Goal: Task Accomplishment & Management: Manage account settings

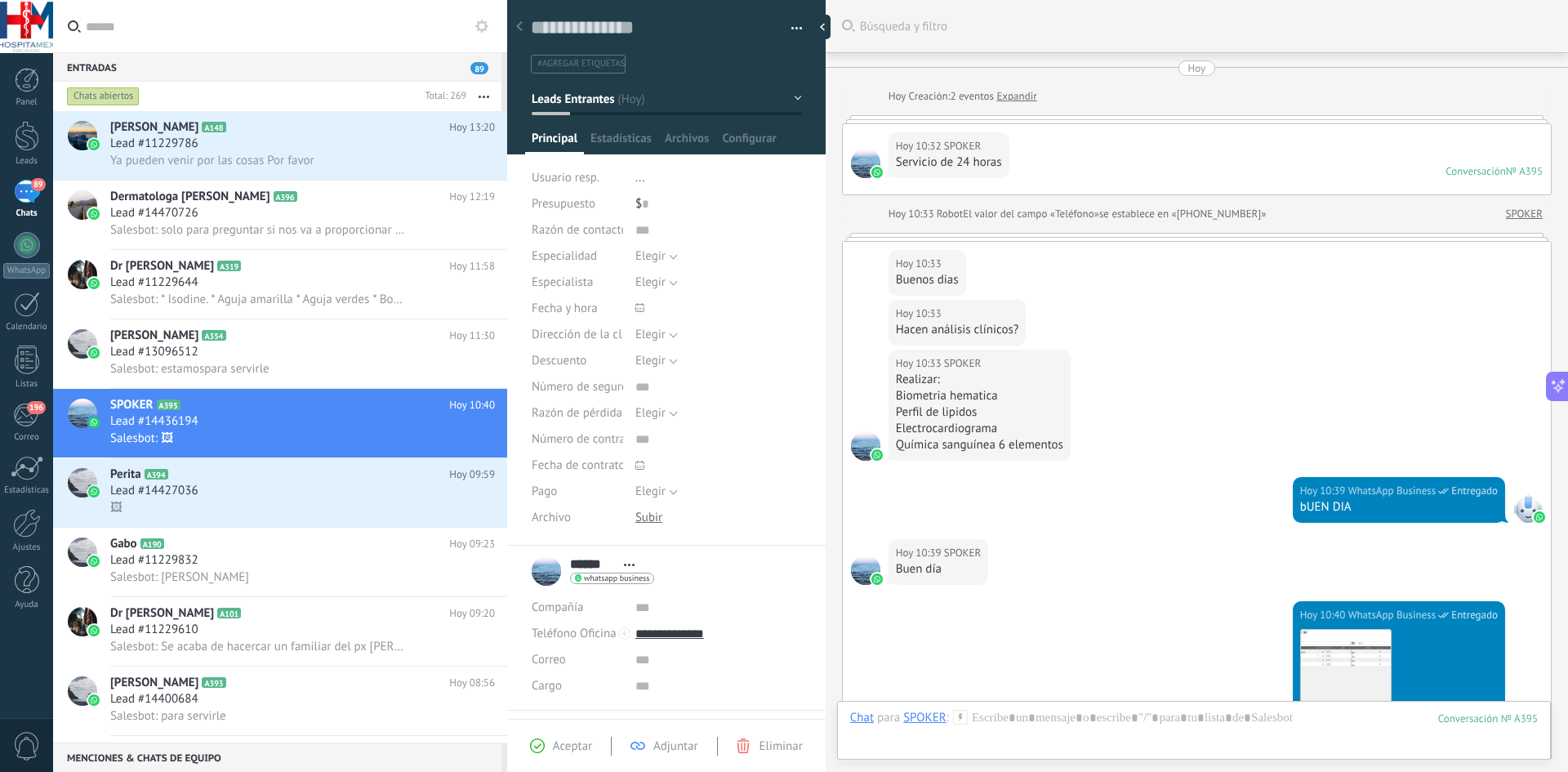
scroll to position [24, 0]
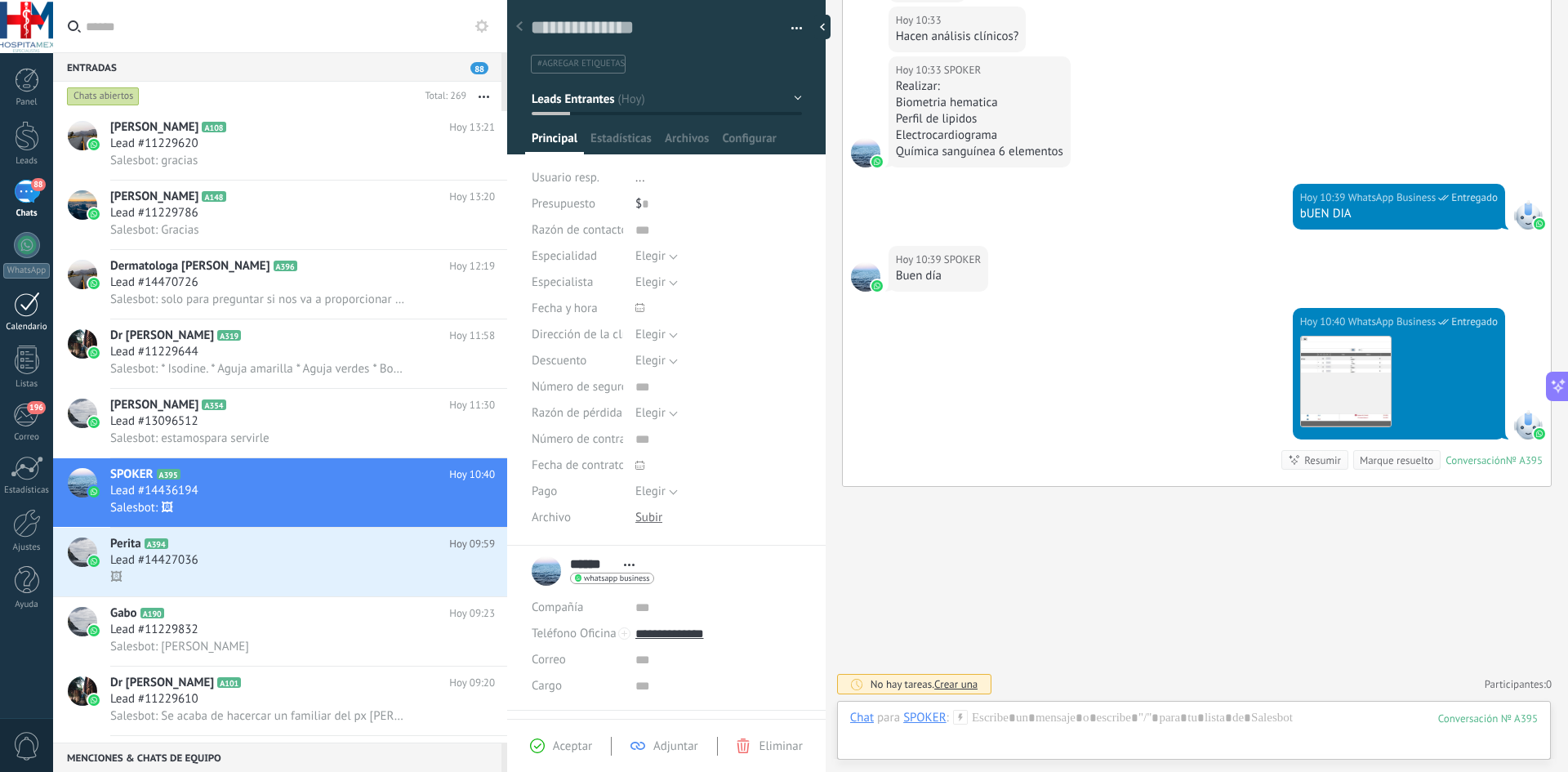
click at [25, 303] on div at bounding box center [26, 304] width 26 height 25
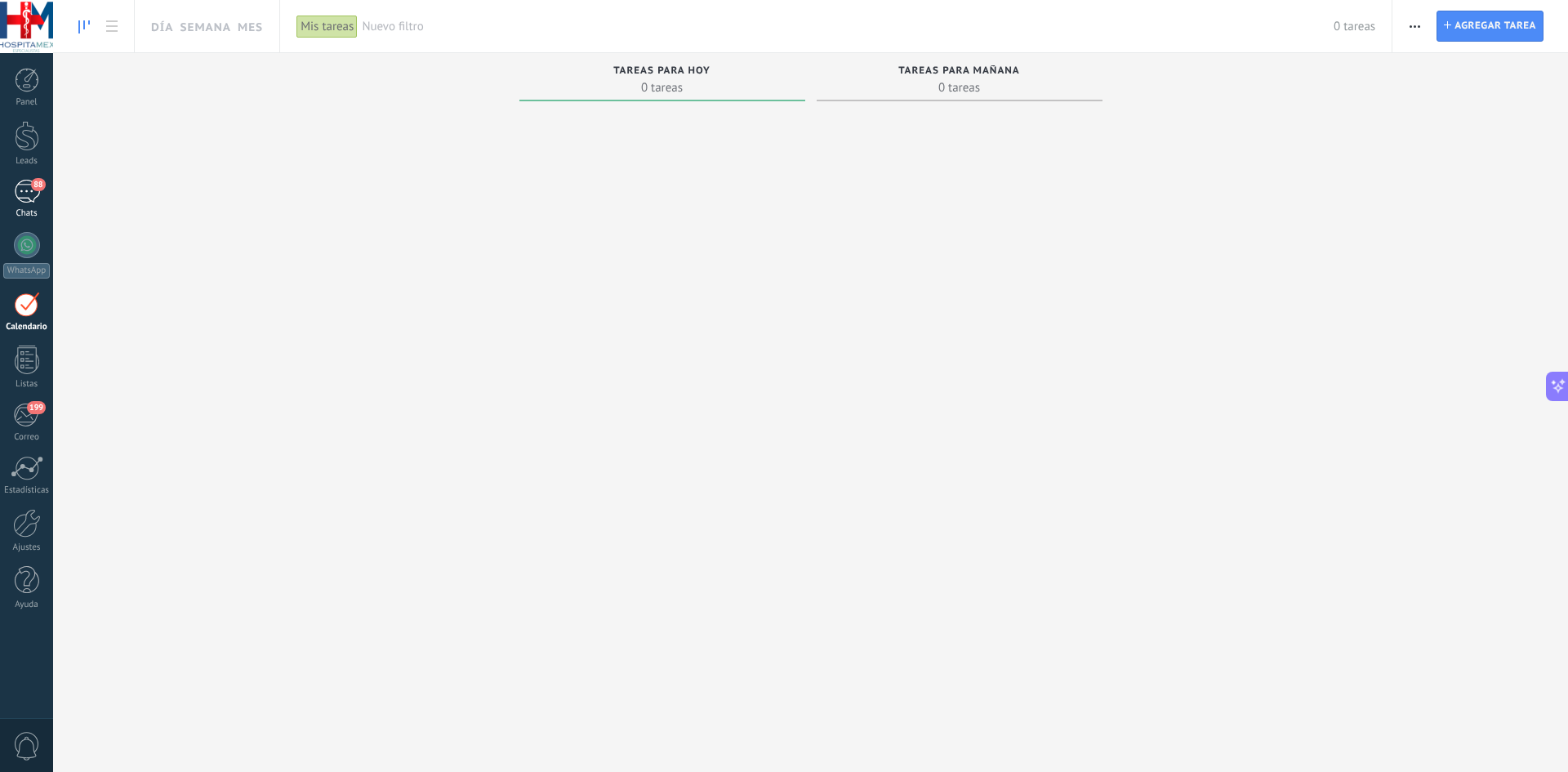
click at [25, 206] on link "88 Chats" at bounding box center [26, 199] width 53 height 39
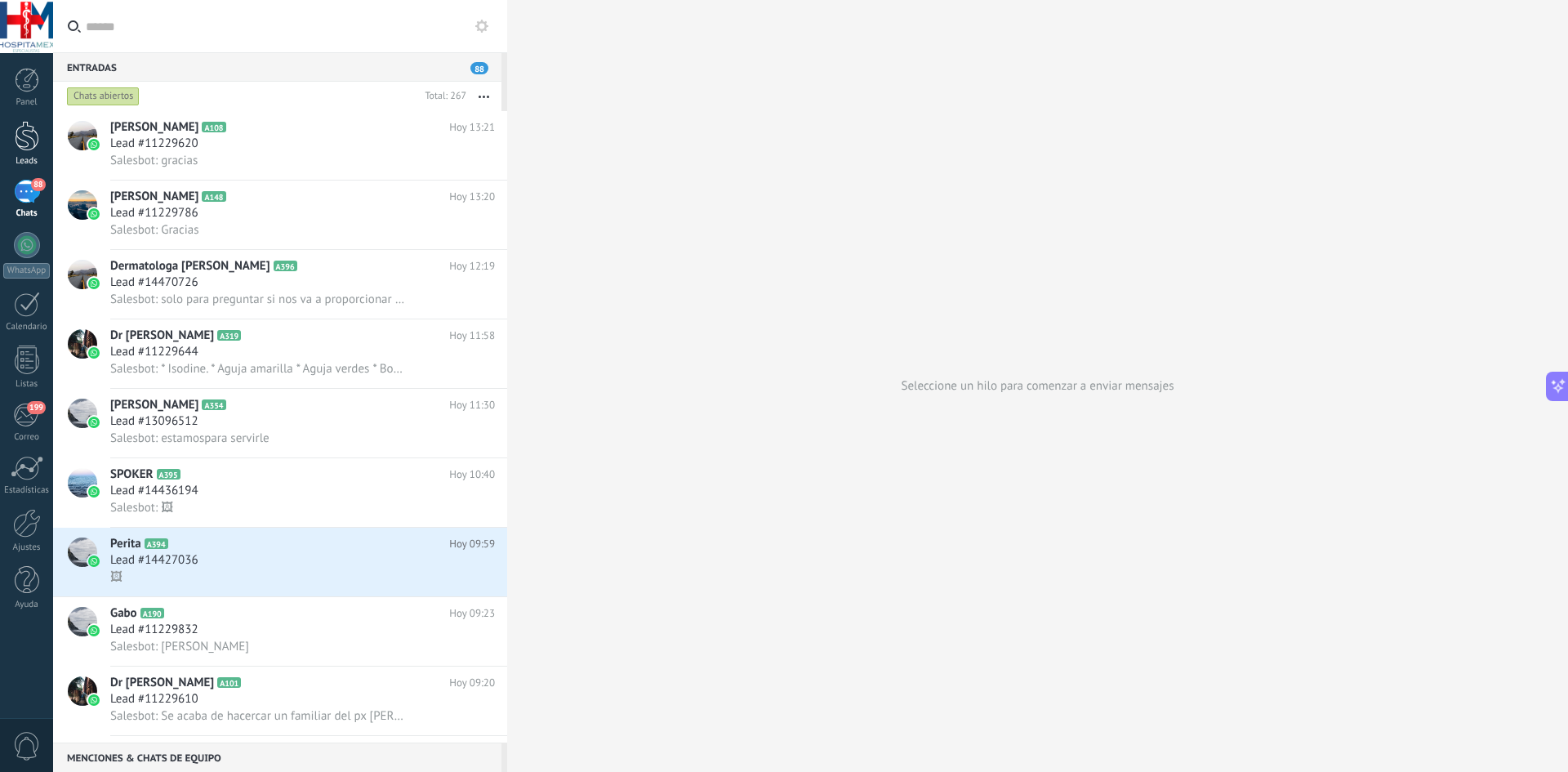
click at [16, 138] on div at bounding box center [26, 136] width 24 height 31
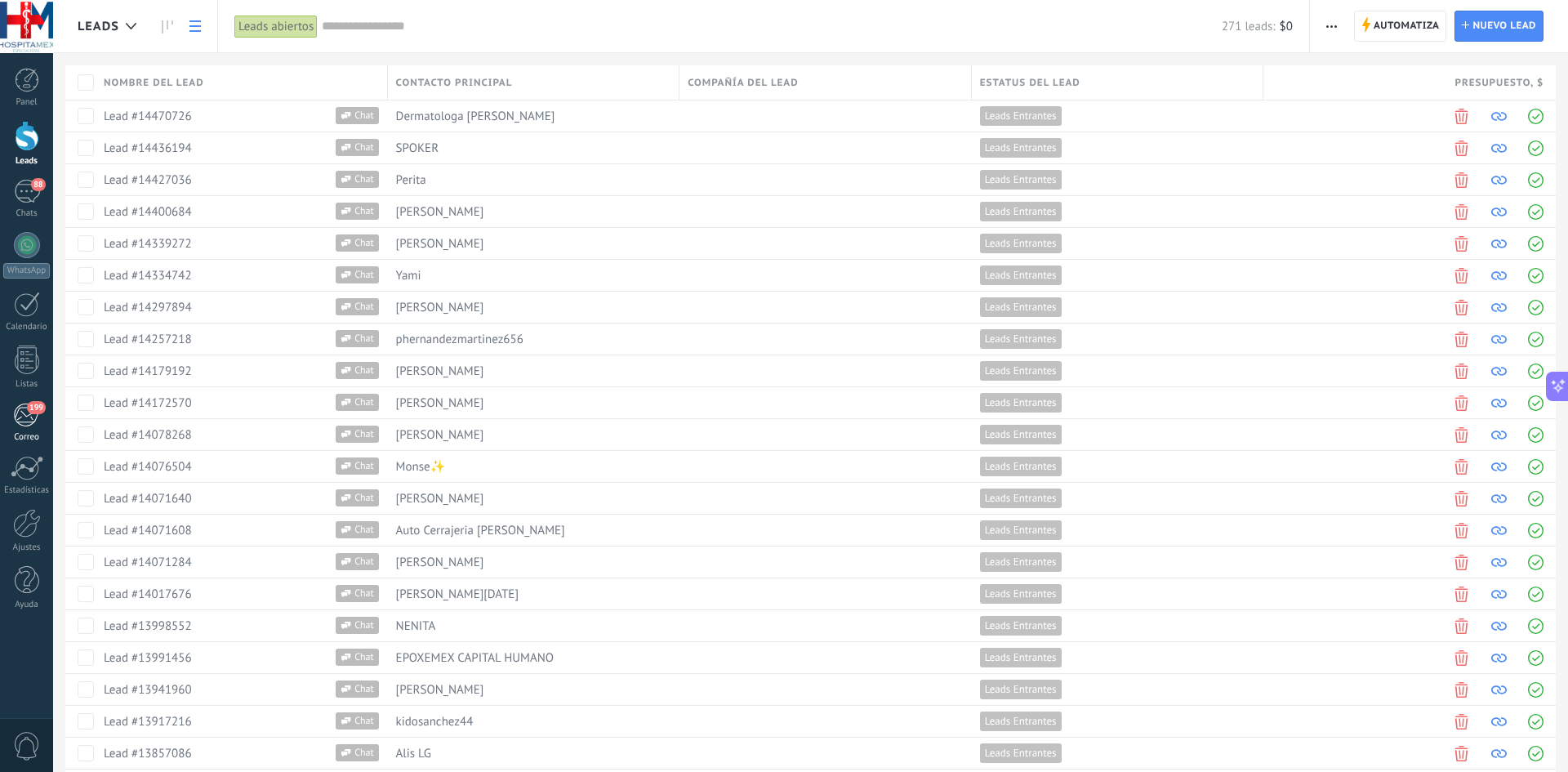
click at [39, 415] on link "199 [GEOGRAPHIC_DATA]" at bounding box center [26, 423] width 53 height 40
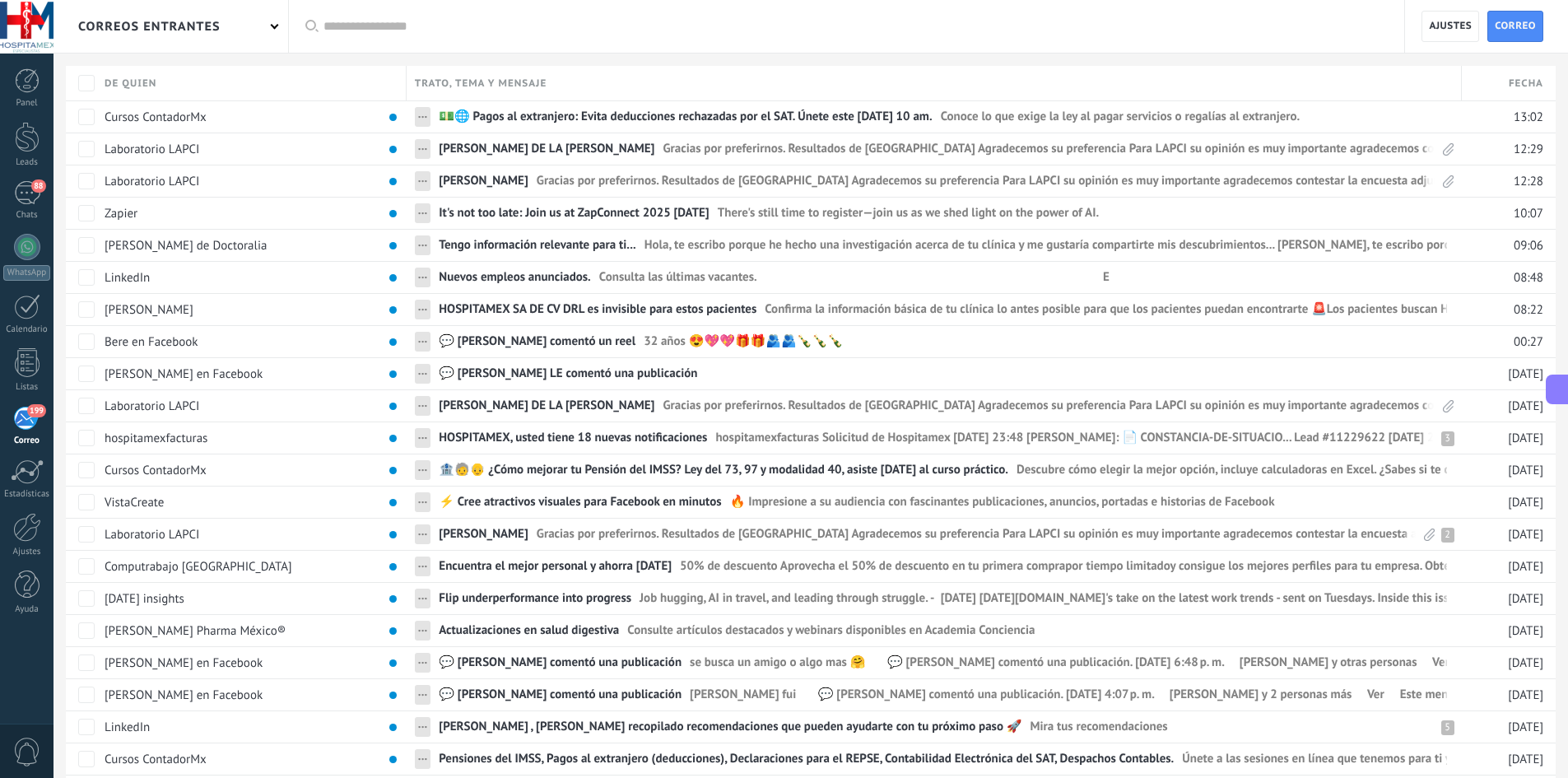
click at [1550, 390] on icon at bounding box center [1558, 388] width 17 height 17
type textarea "**********"
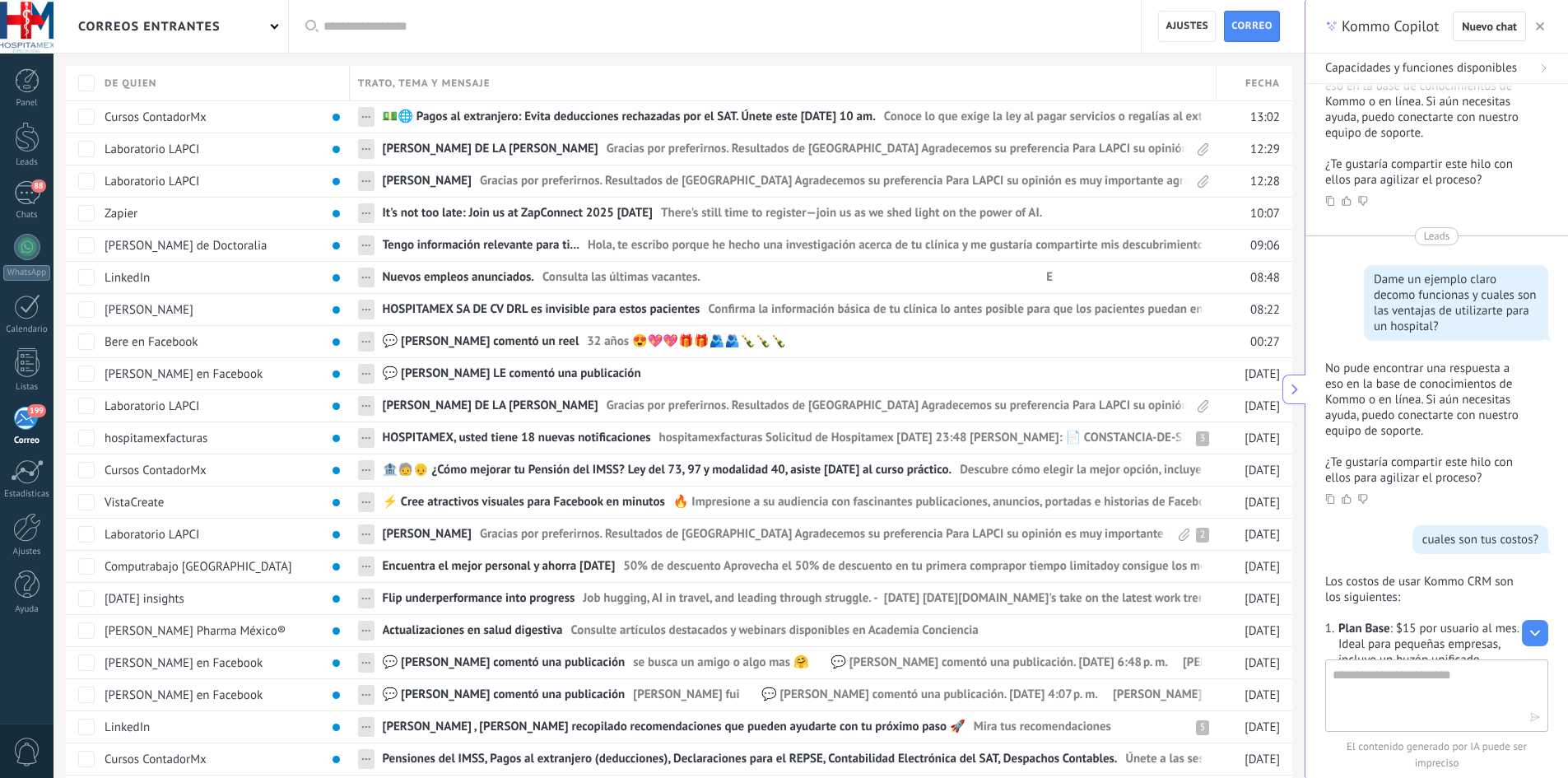
scroll to position [741, 0]
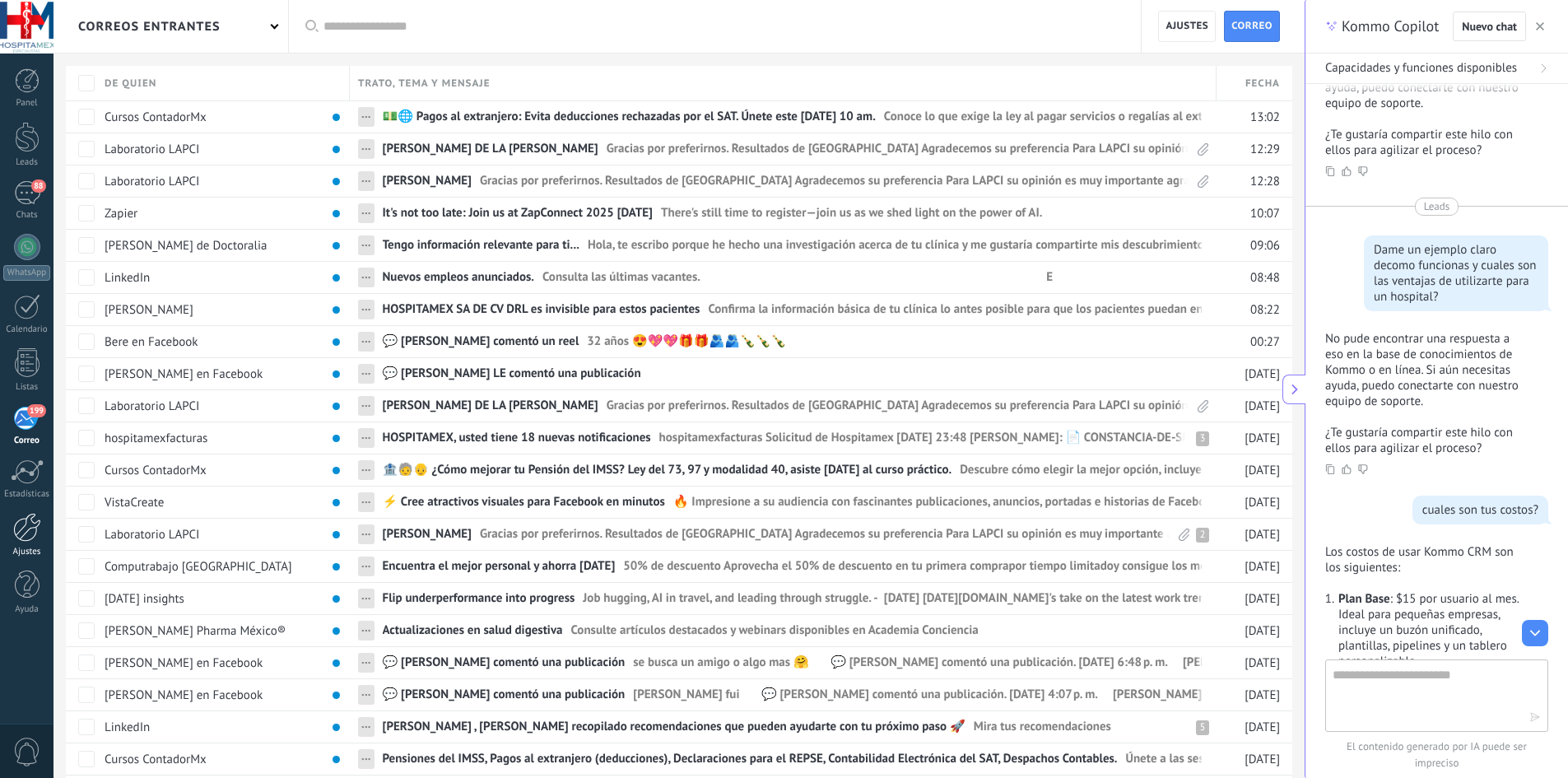
click at [30, 536] on div at bounding box center [27, 527] width 28 height 29
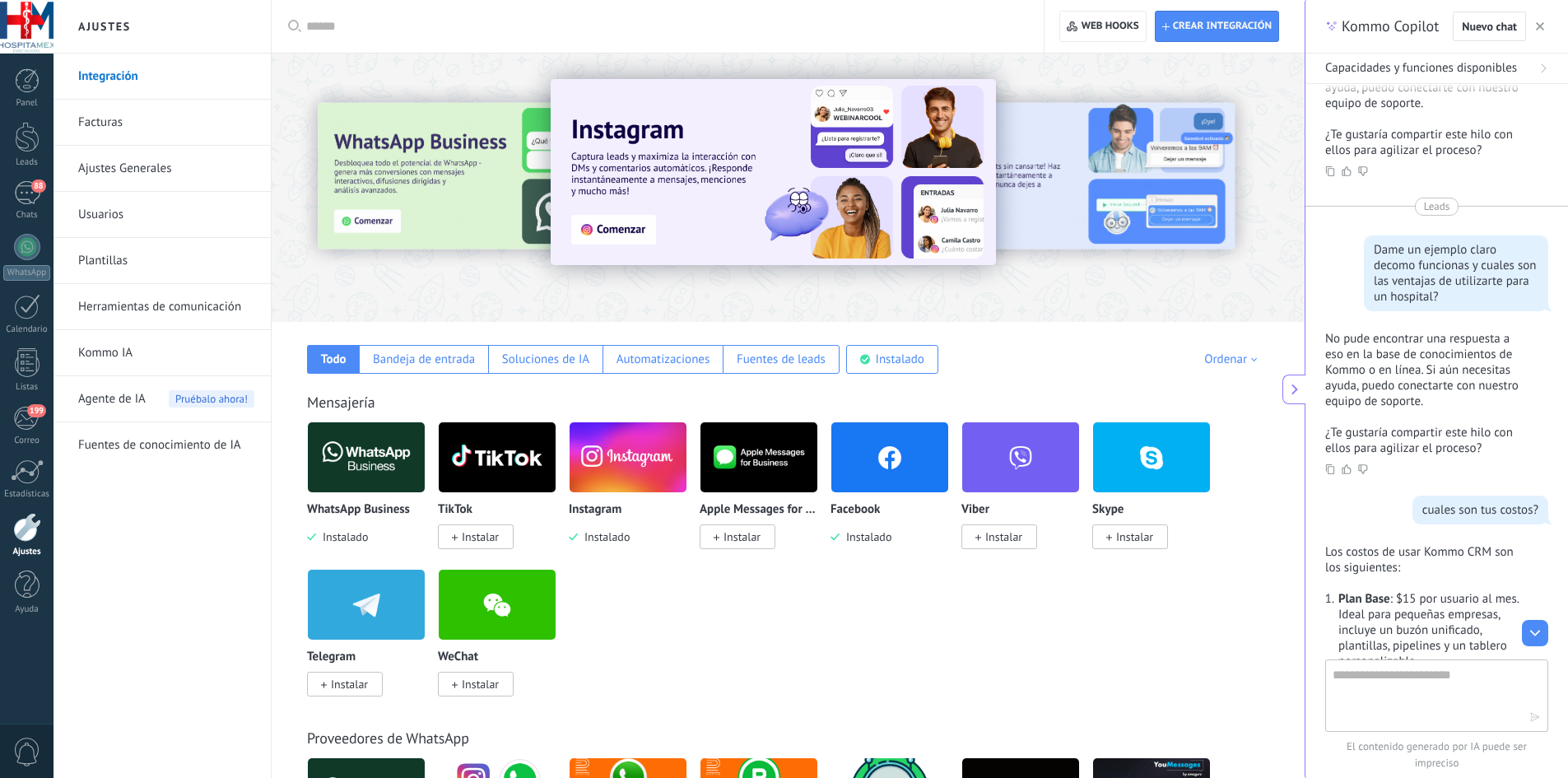
click at [92, 115] on link "Facturas" at bounding box center [165, 122] width 176 height 46
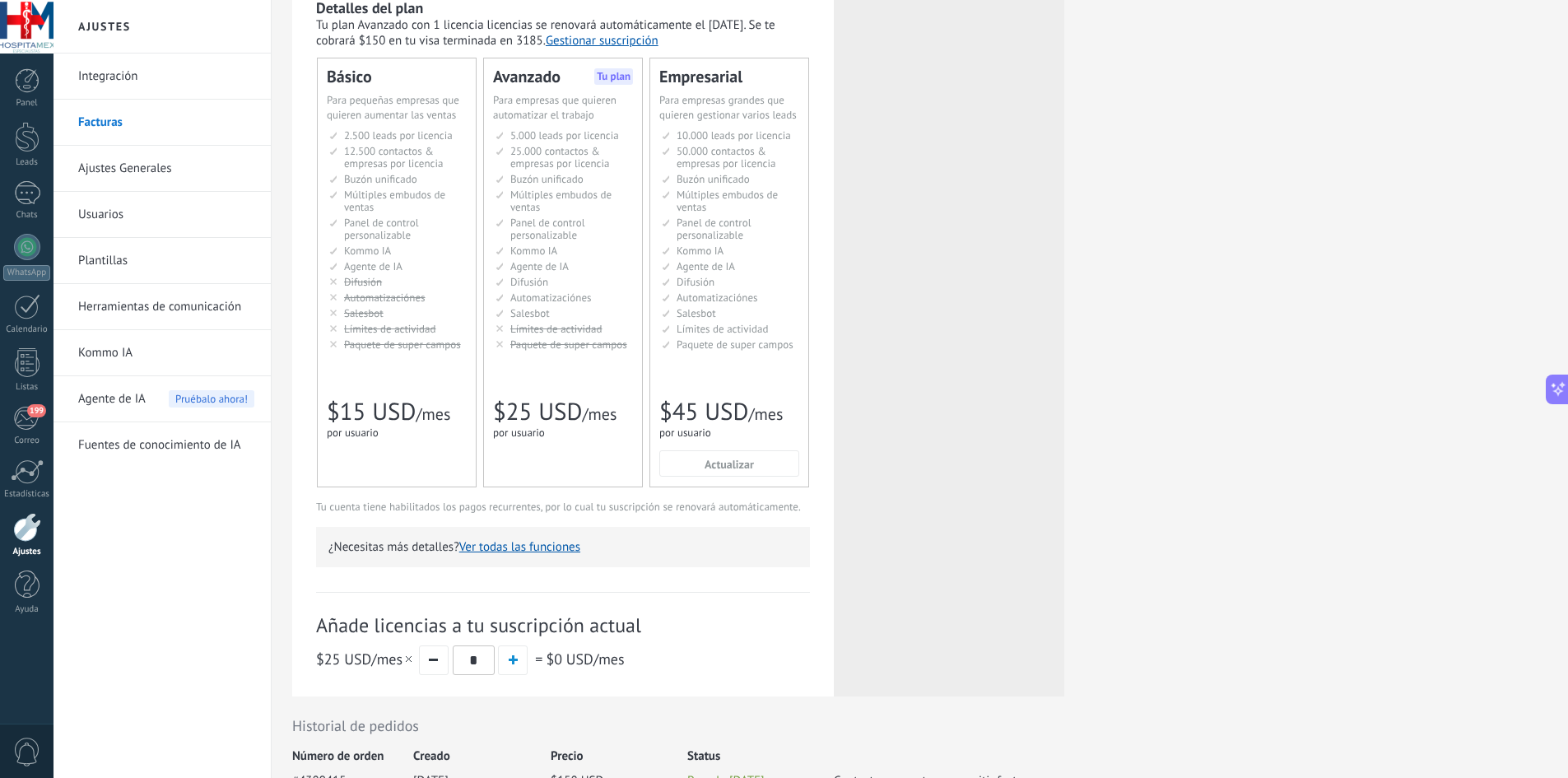
scroll to position [41, 0]
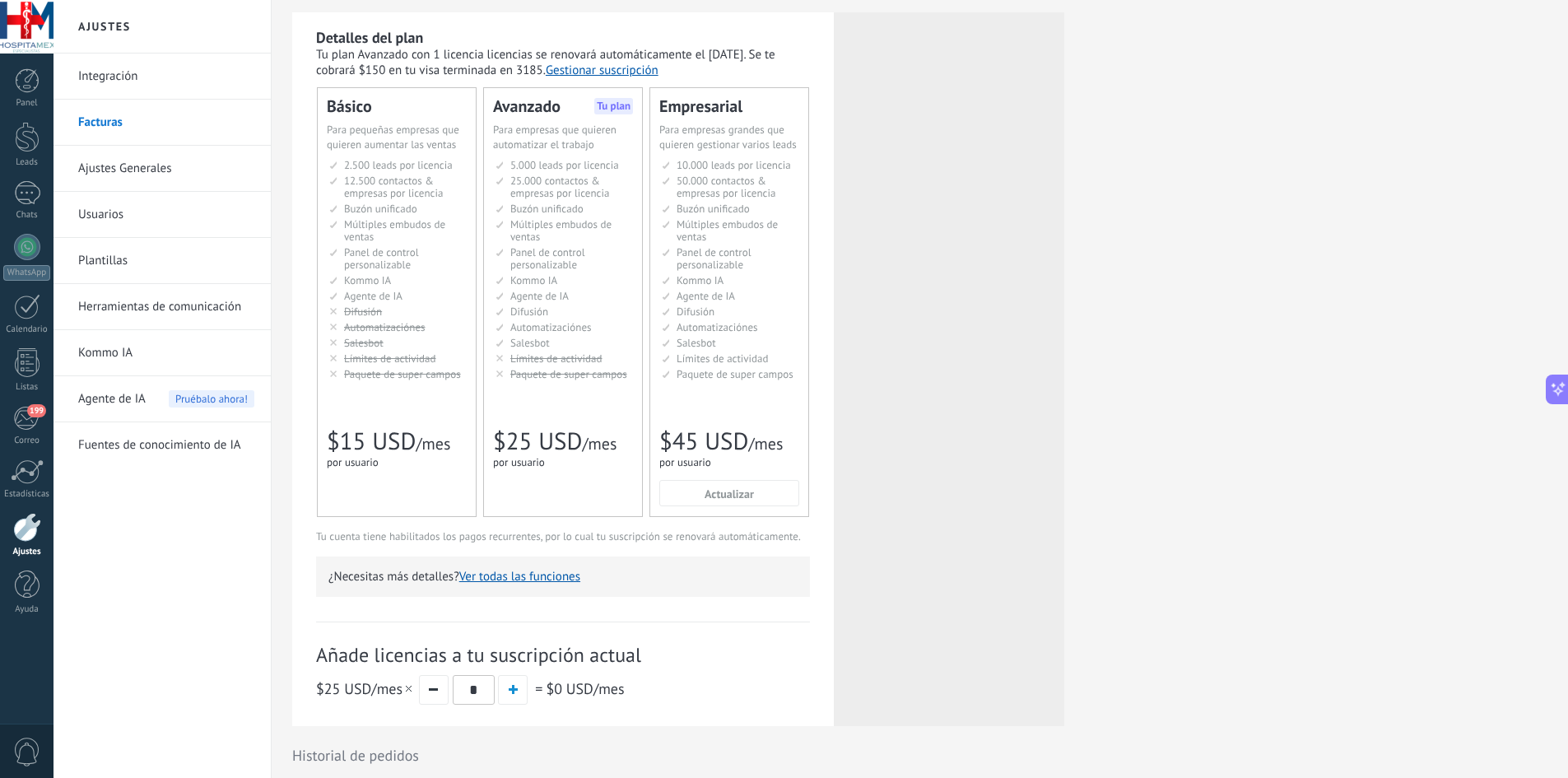
click at [130, 222] on link "Usuarios" at bounding box center [165, 214] width 176 height 46
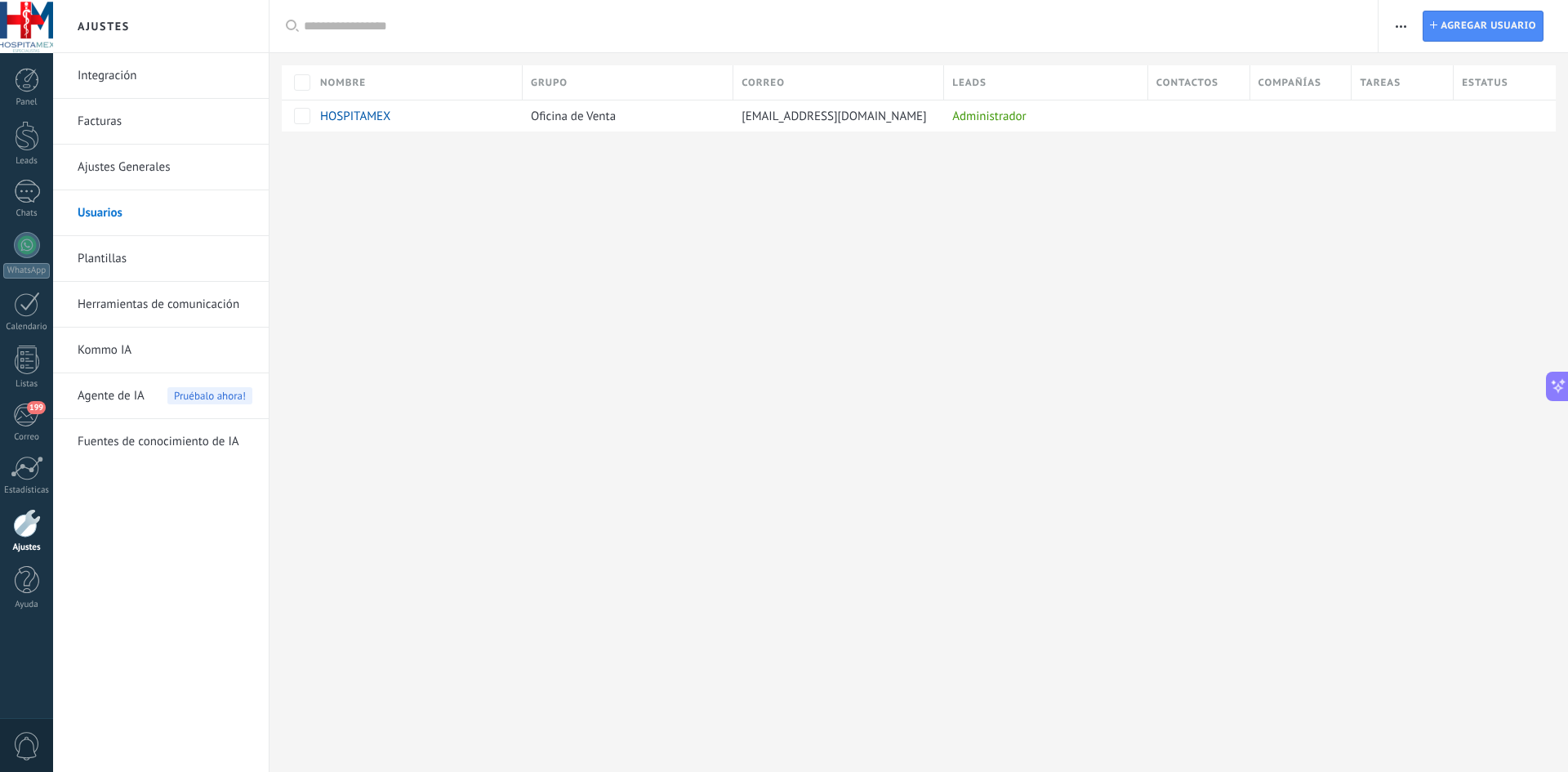
click at [127, 266] on link "Plantillas" at bounding box center [164, 259] width 175 height 46
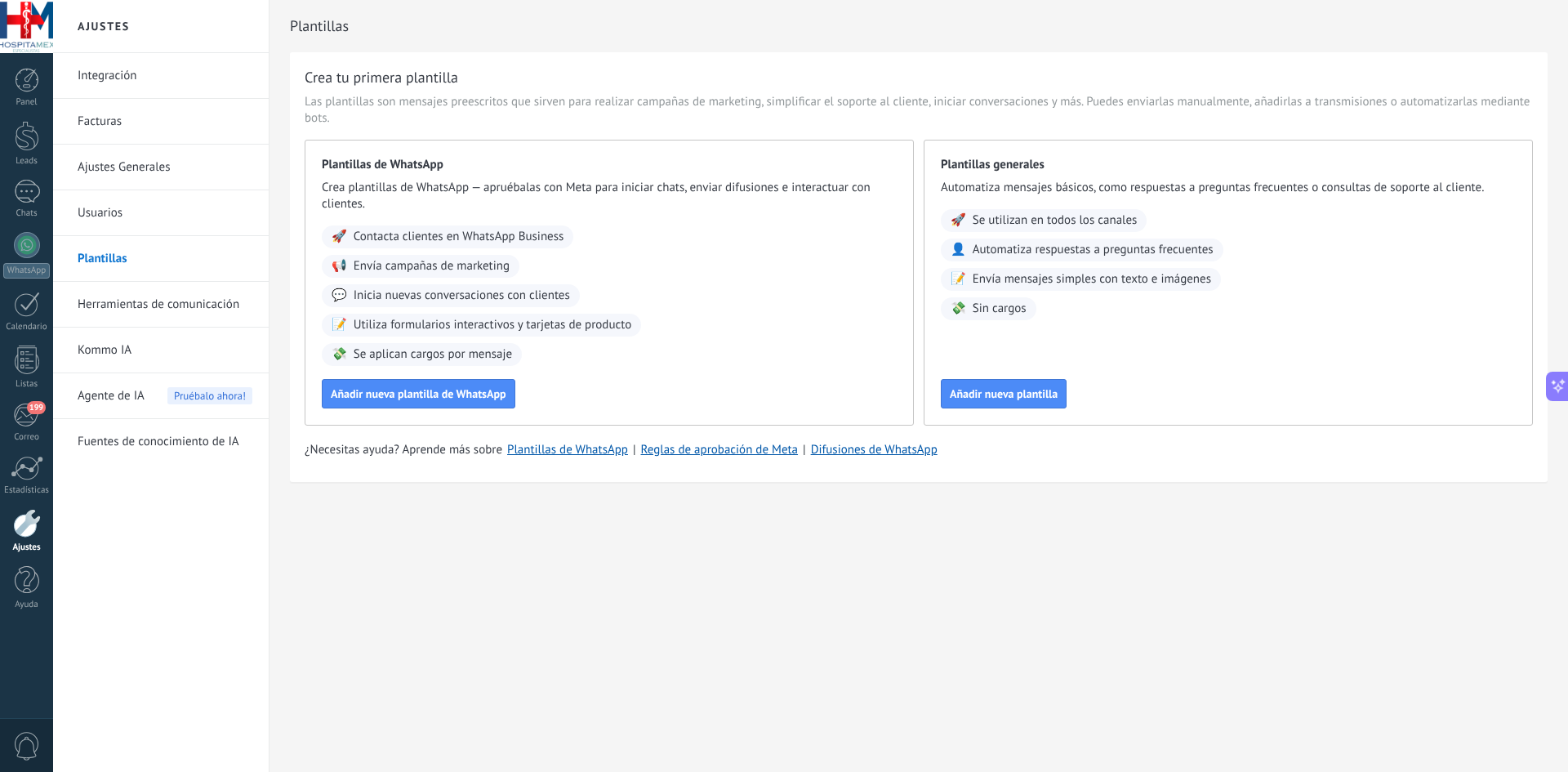
click at [190, 451] on link "Fuentes de conocimiento de IA" at bounding box center [164, 442] width 175 height 46
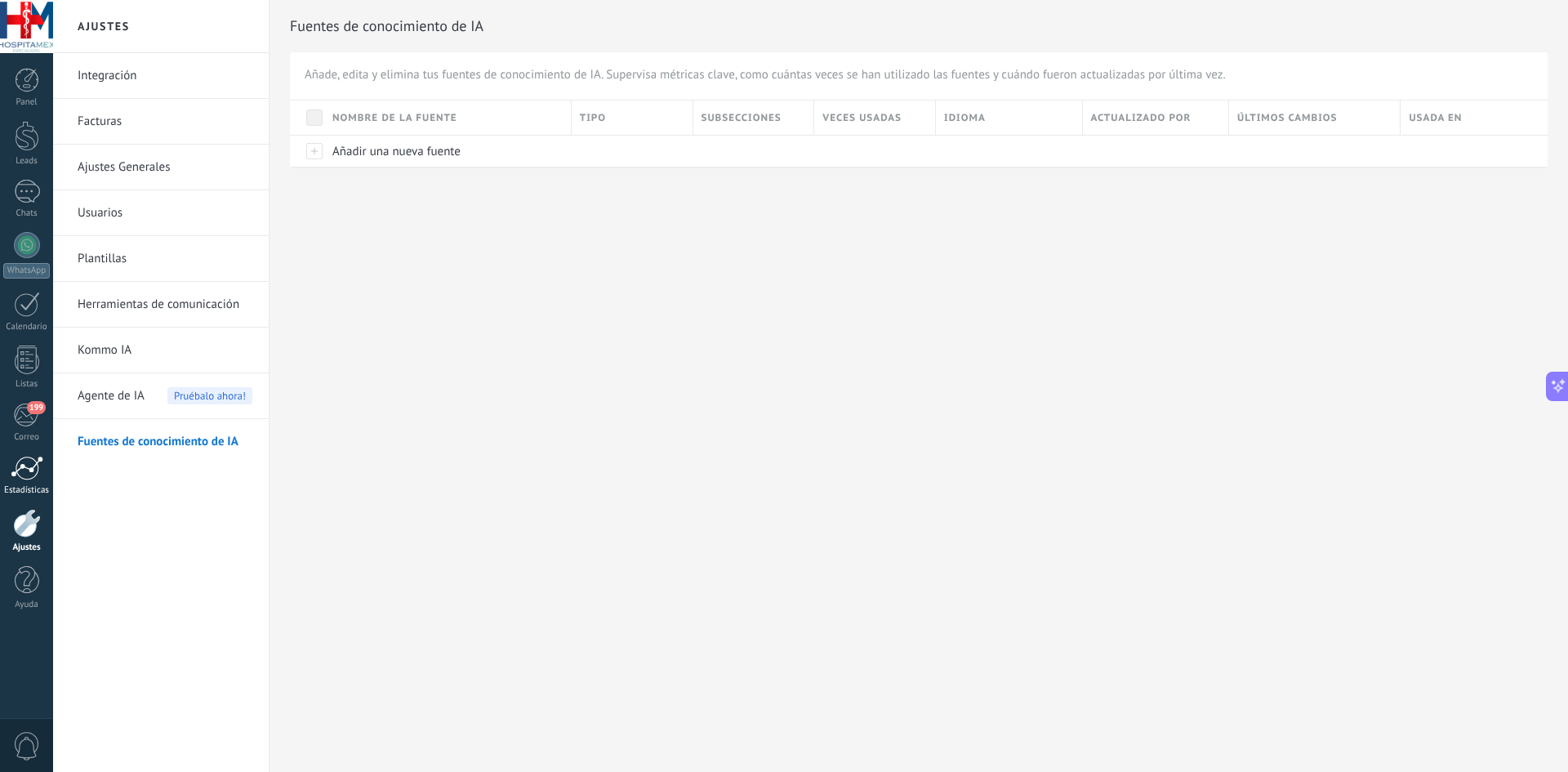
click at [34, 469] on div at bounding box center [27, 468] width 32 height 24
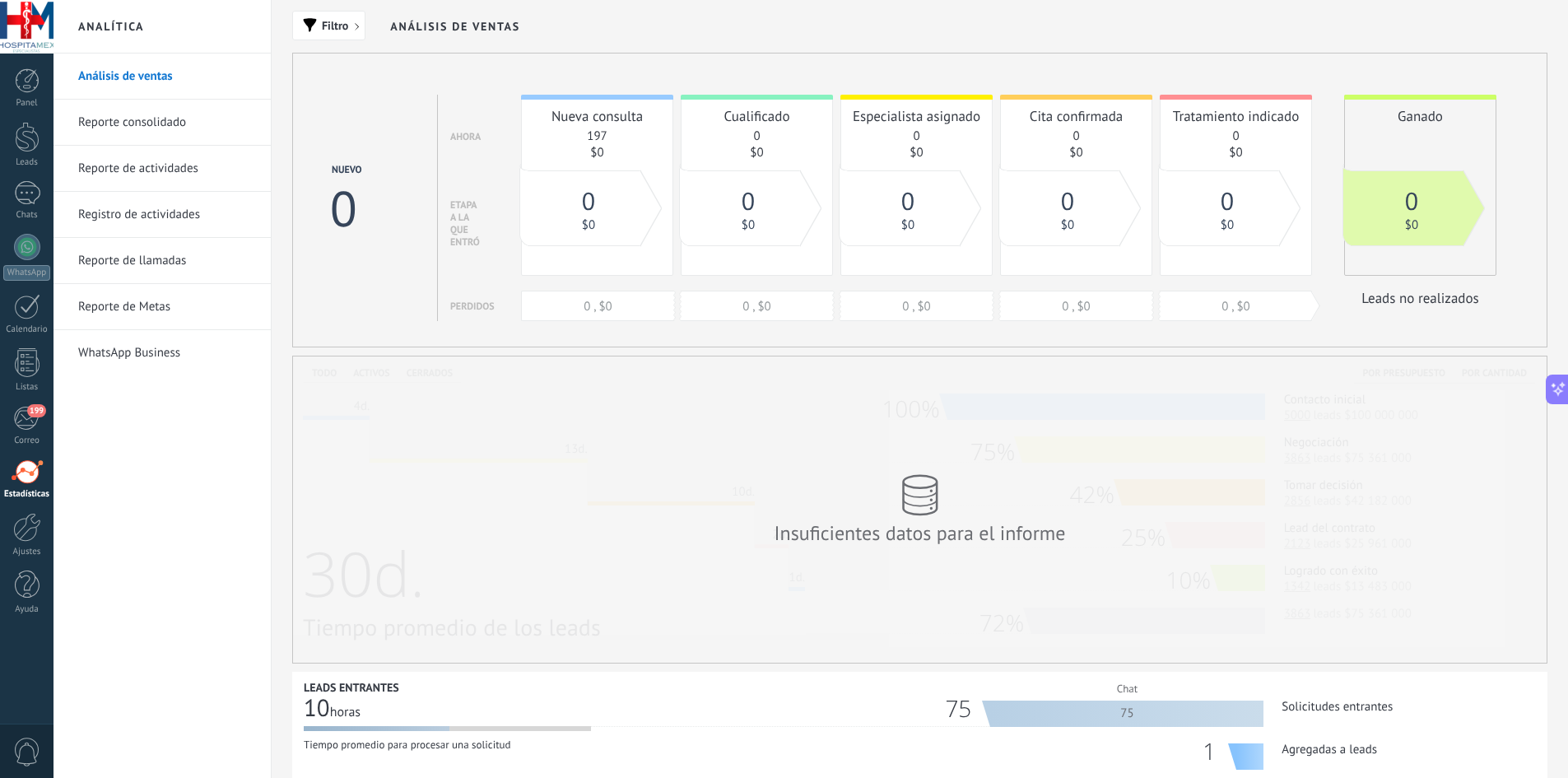
click at [142, 359] on link "WhatsApp Business" at bounding box center [165, 353] width 176 height 46
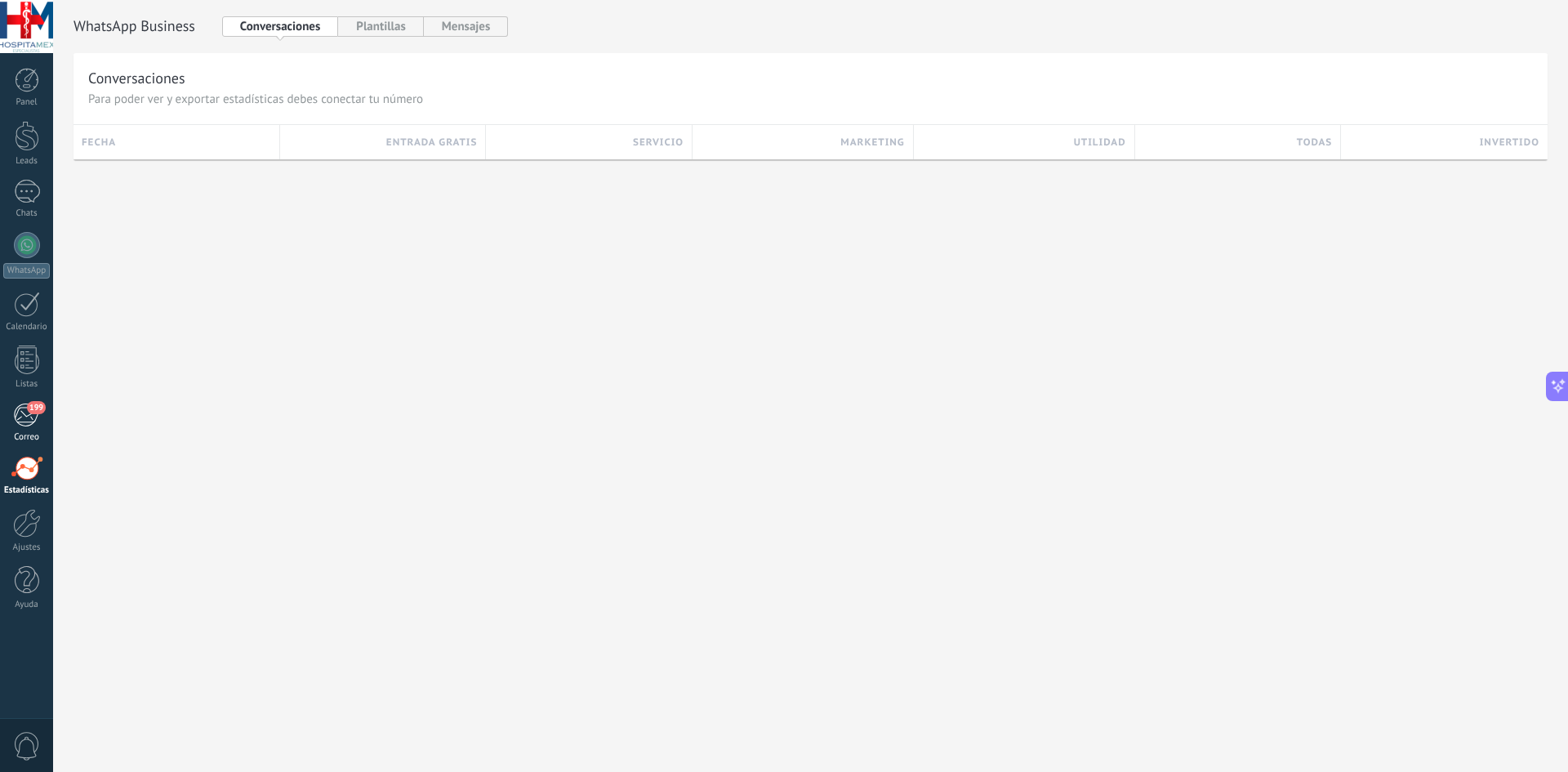
click at [39, 406] on span "199" at bounding box center [36, 408] width 19 height 13
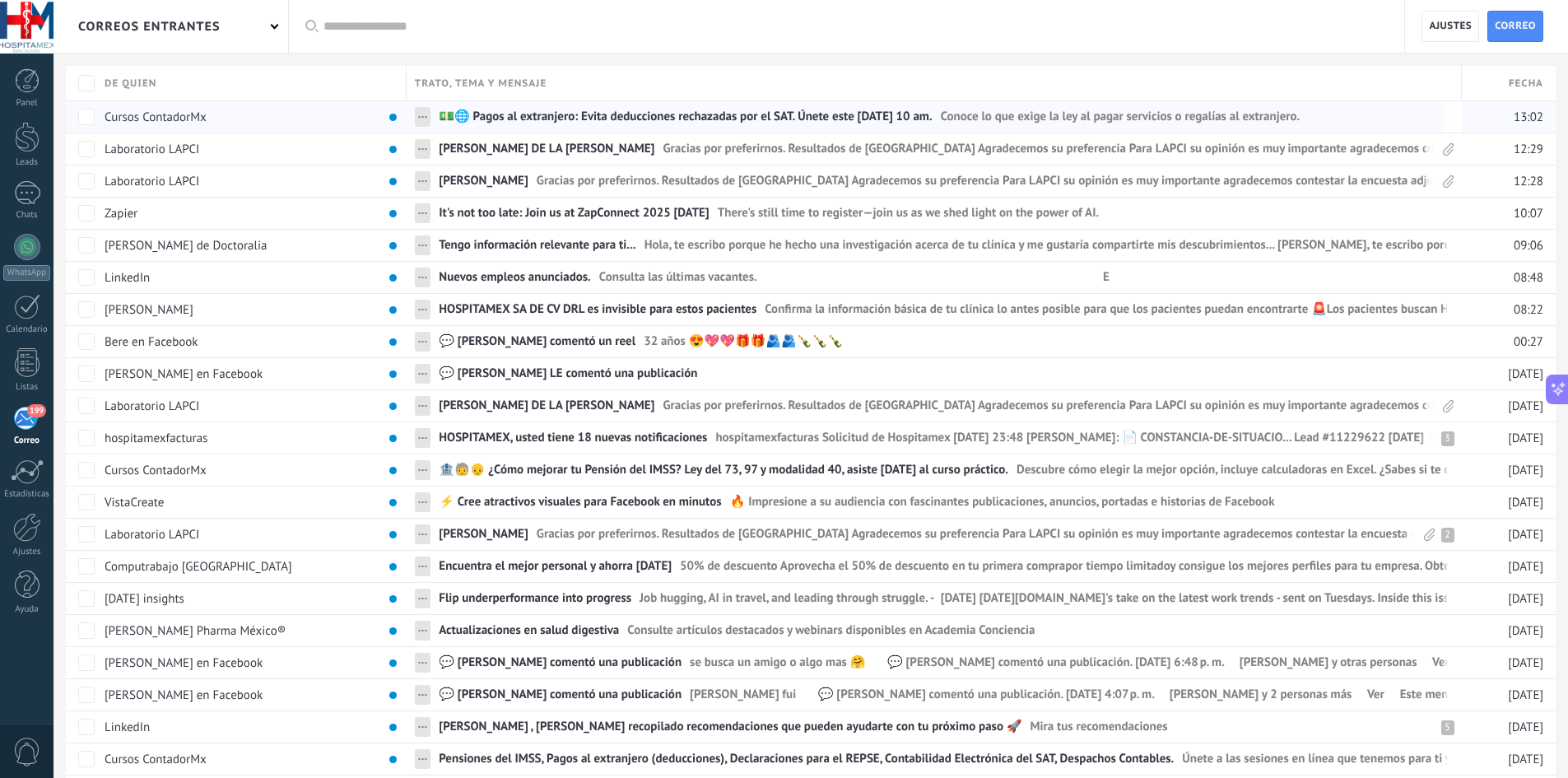
click at [160, 122] on span "Cursos ContadorMx" at bounding box center [156, 117] width 102 height 14
click at [695, 122] on div "marcar como leído màs" at bounding box center [675, 116] width 115 height 32
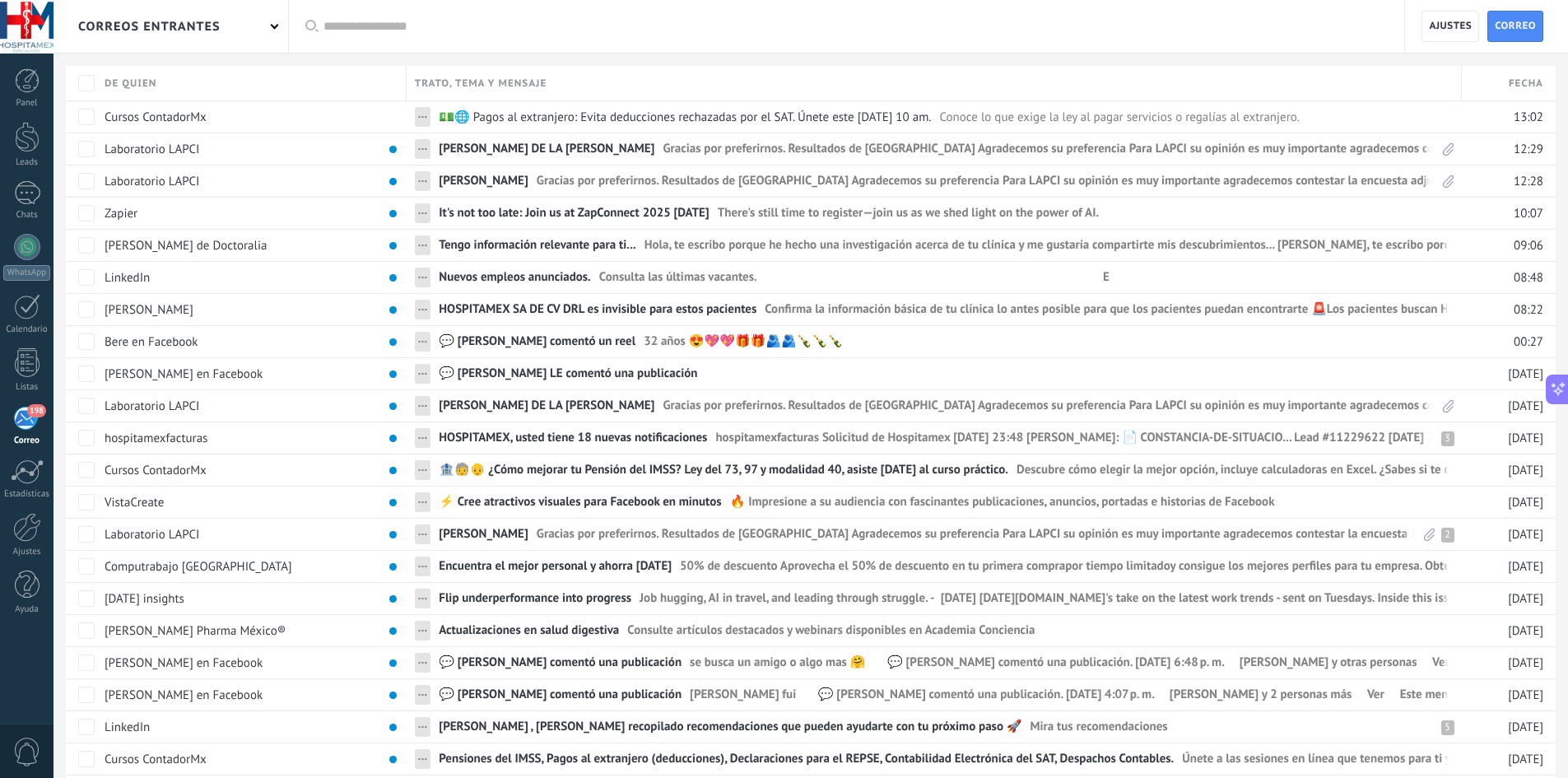
click at [276, 27] on span at bounding box center [274, 25] width 8 height 8
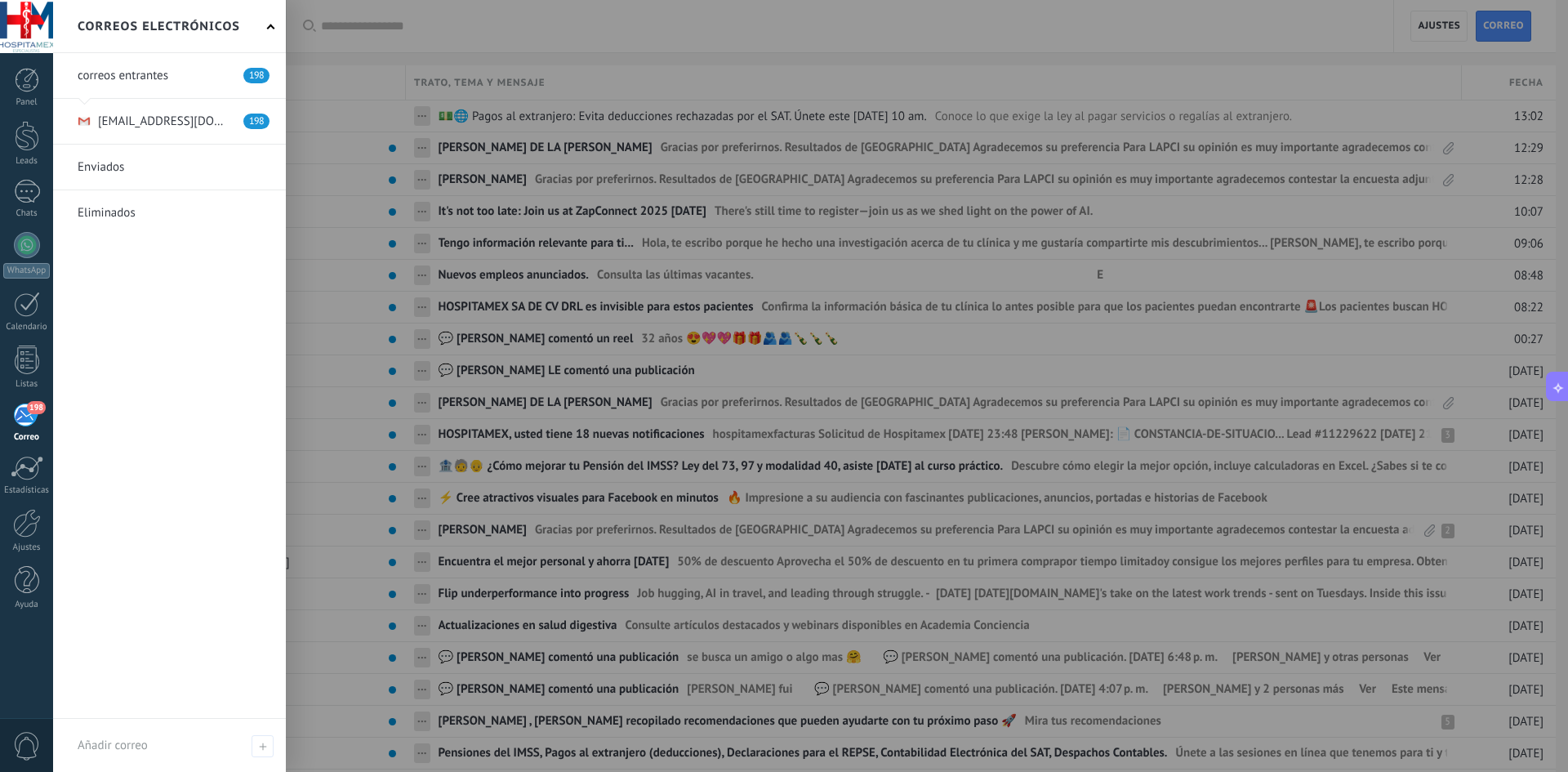
click at [164, 73] on link at bounding box center [169, 75] width 232 height 45
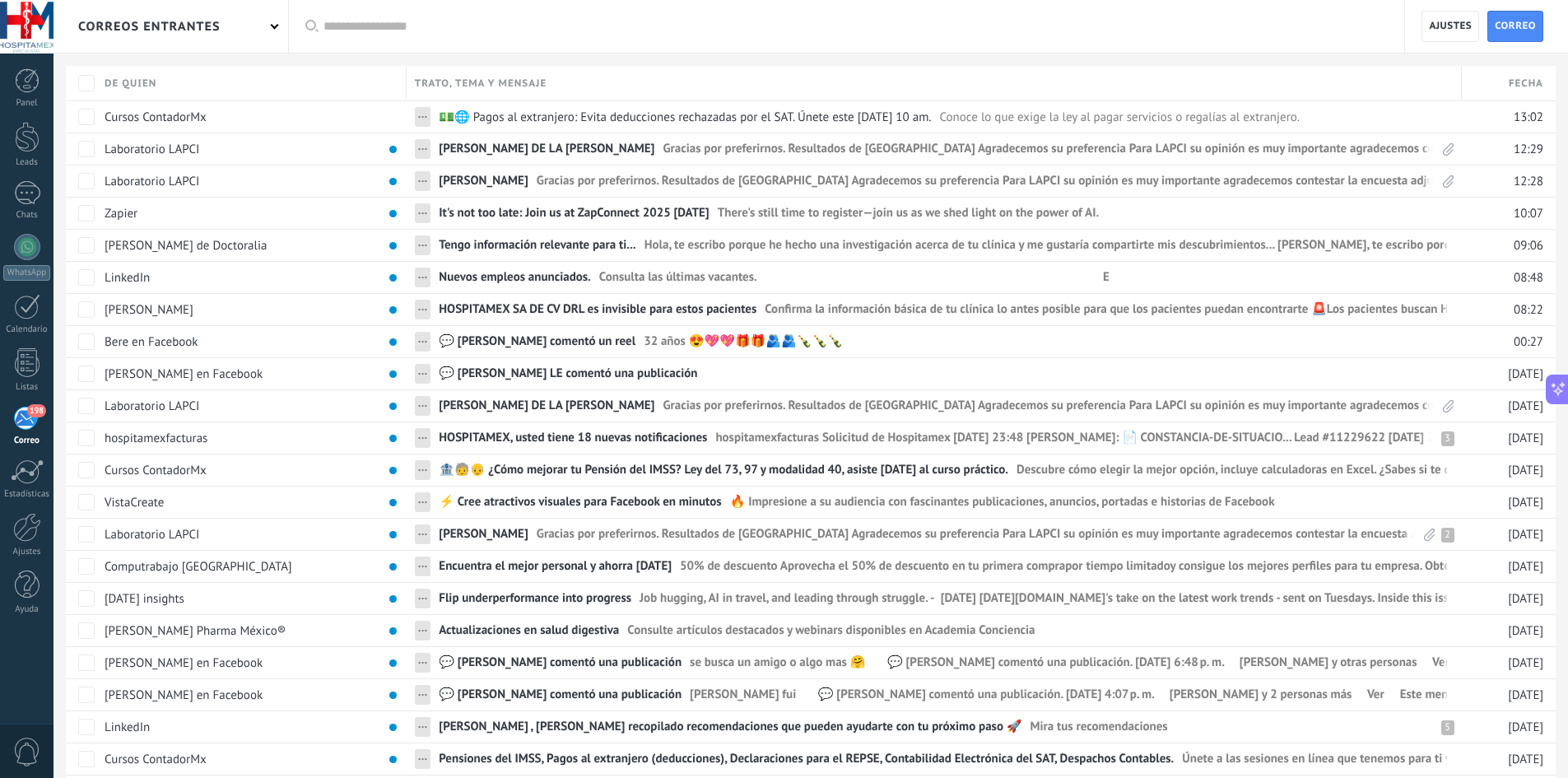
click at [262, 24] on div "correos entrantes" at bounding box center [170, 26] width 234 height 52
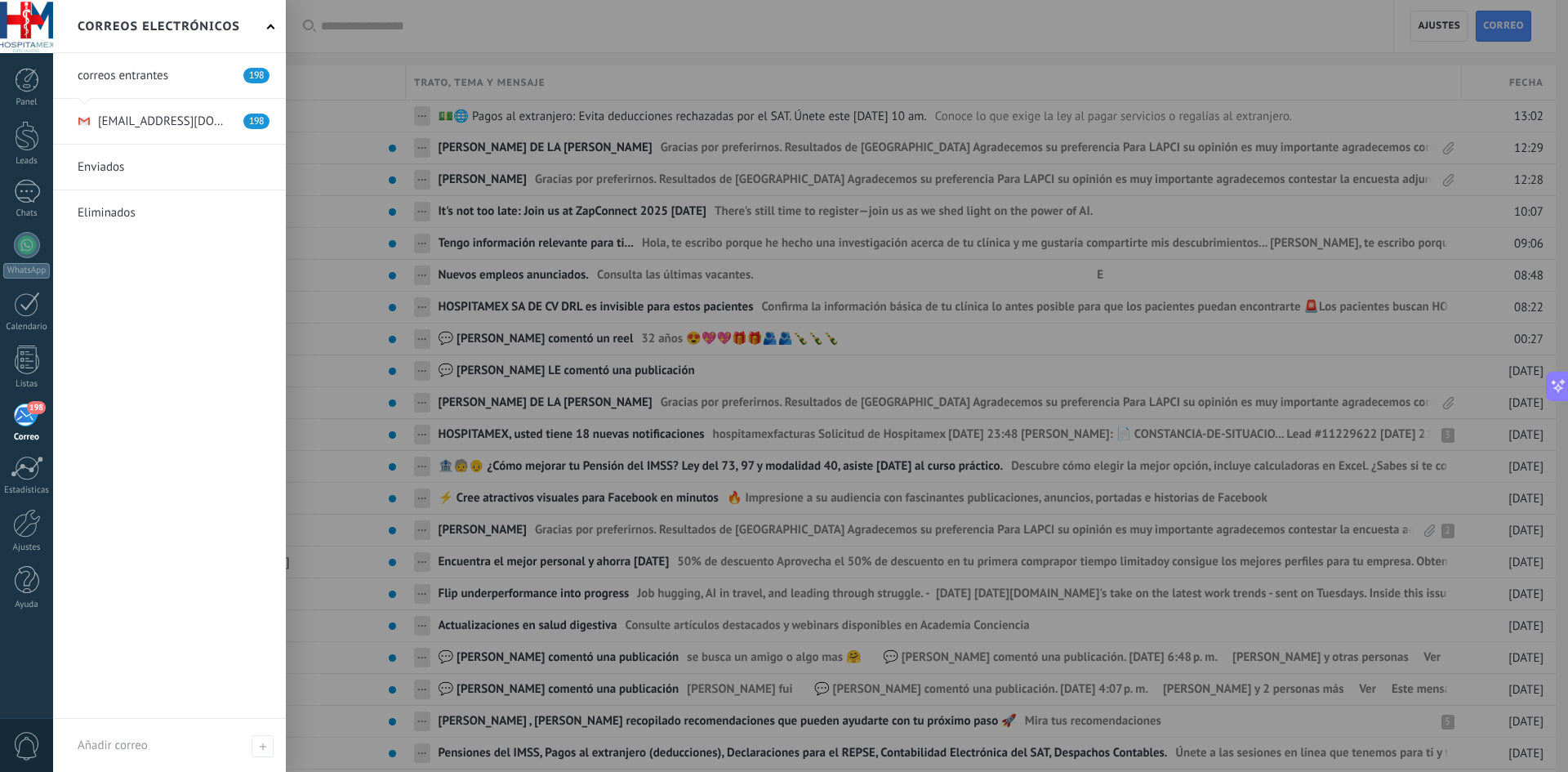
click at [170, 113] on link at bounding box center [169, 121] width 232 height 45
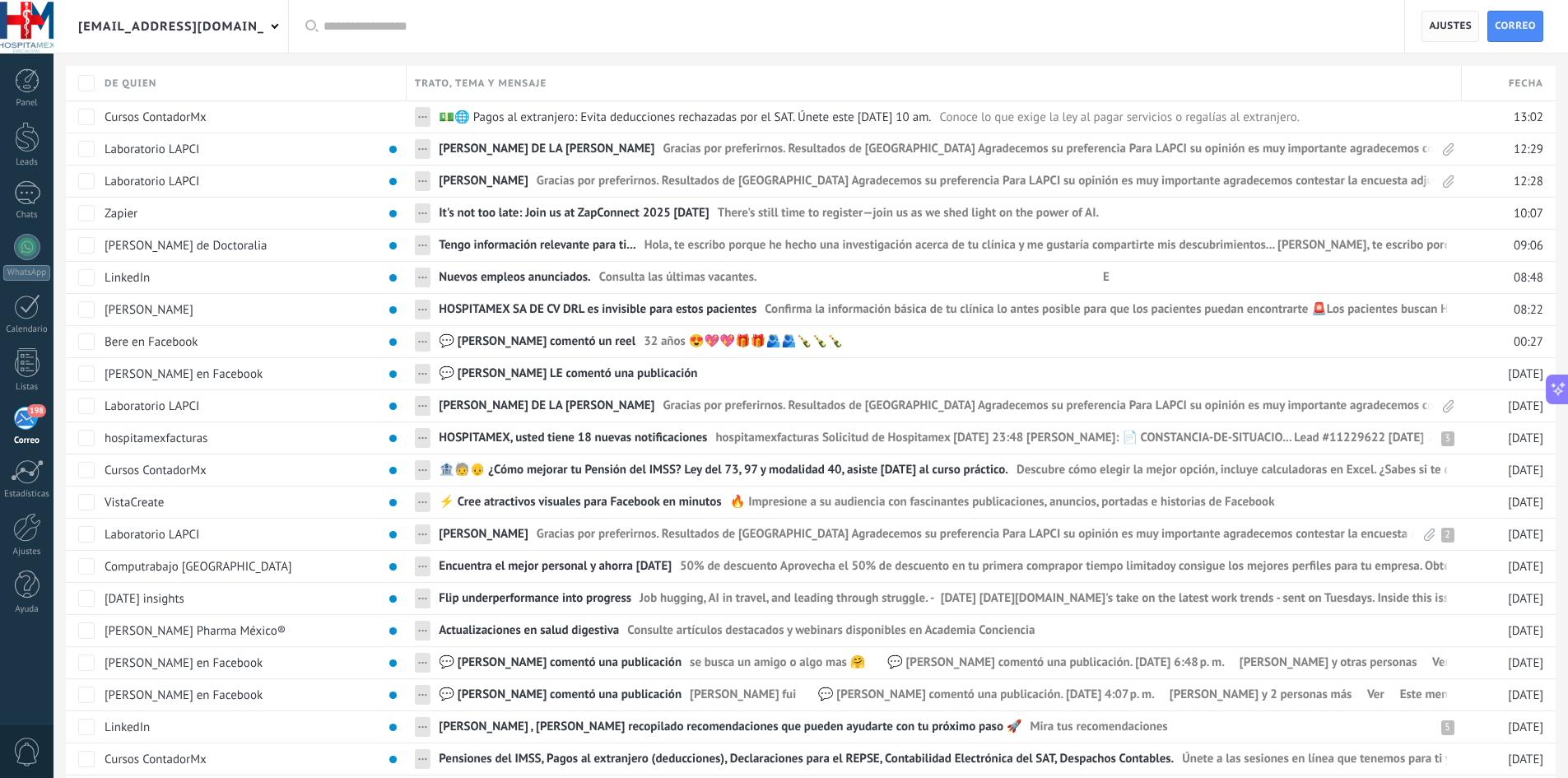
click at [1456, 24] on span "Ajustes" at bounding box center [1450, 26] width 43 height 30
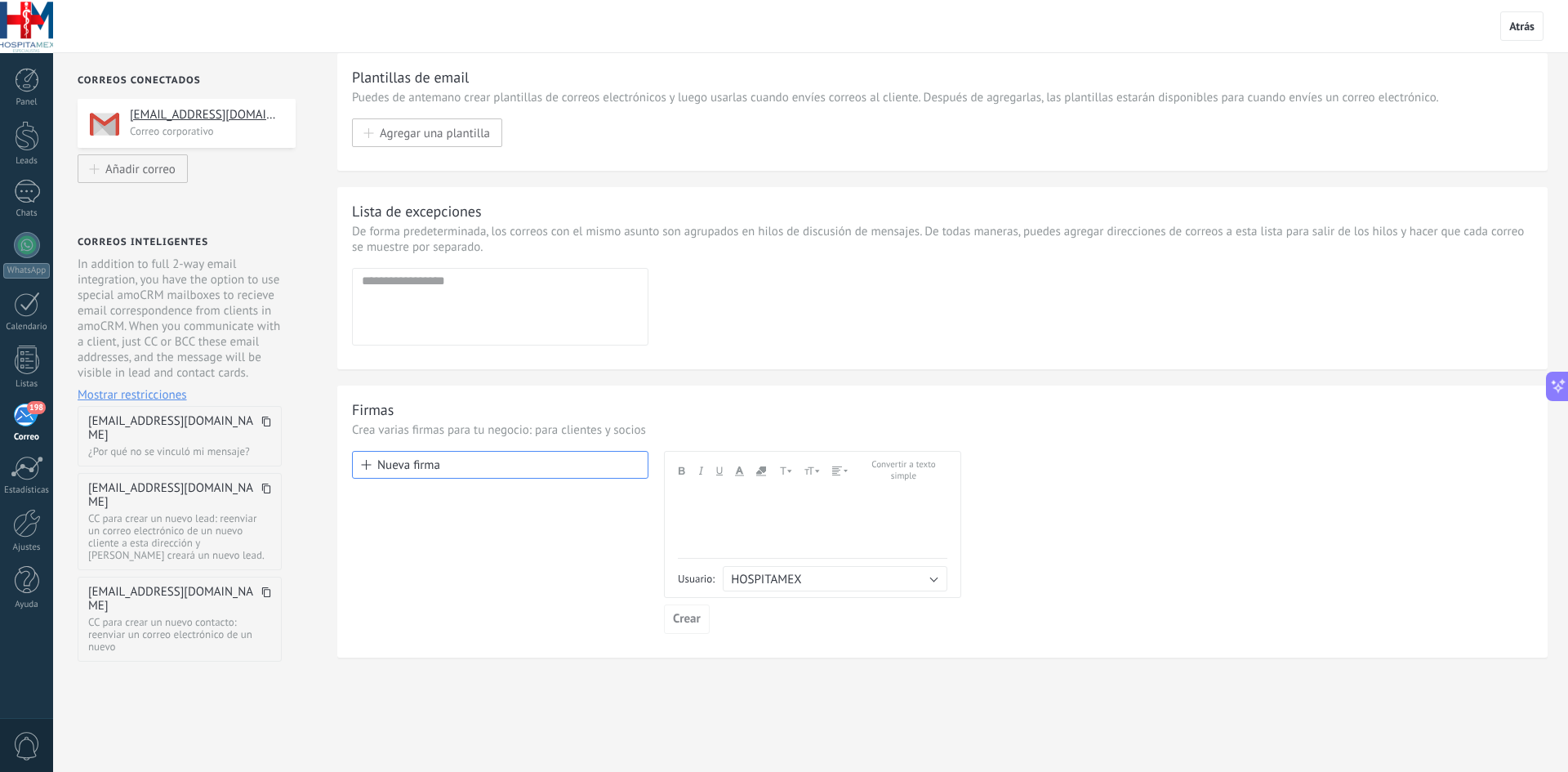
click at [24, 423] on div "198" at bounding box center [27, 415] width 27 height 24
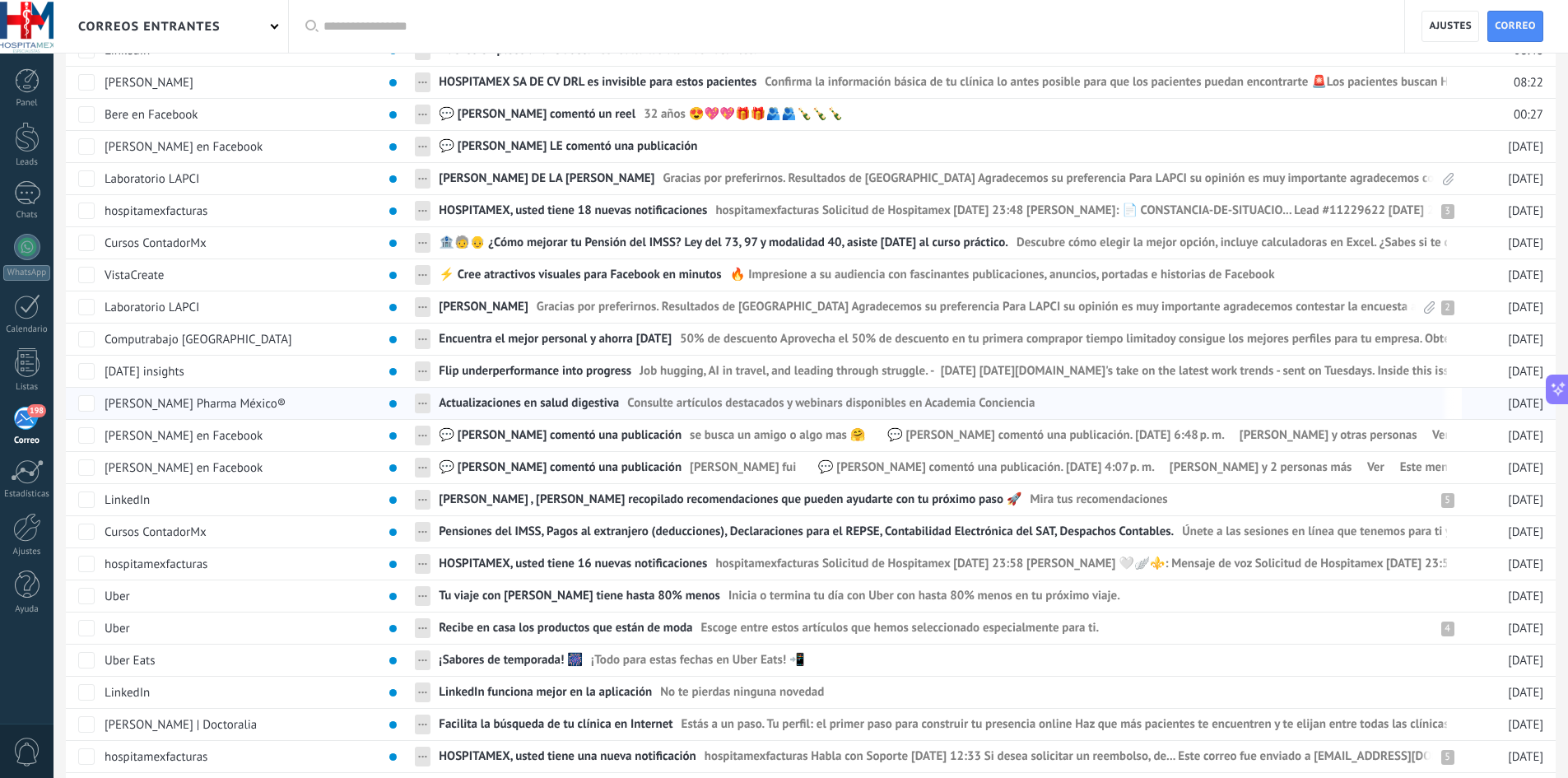
scroll to position [329, 0]
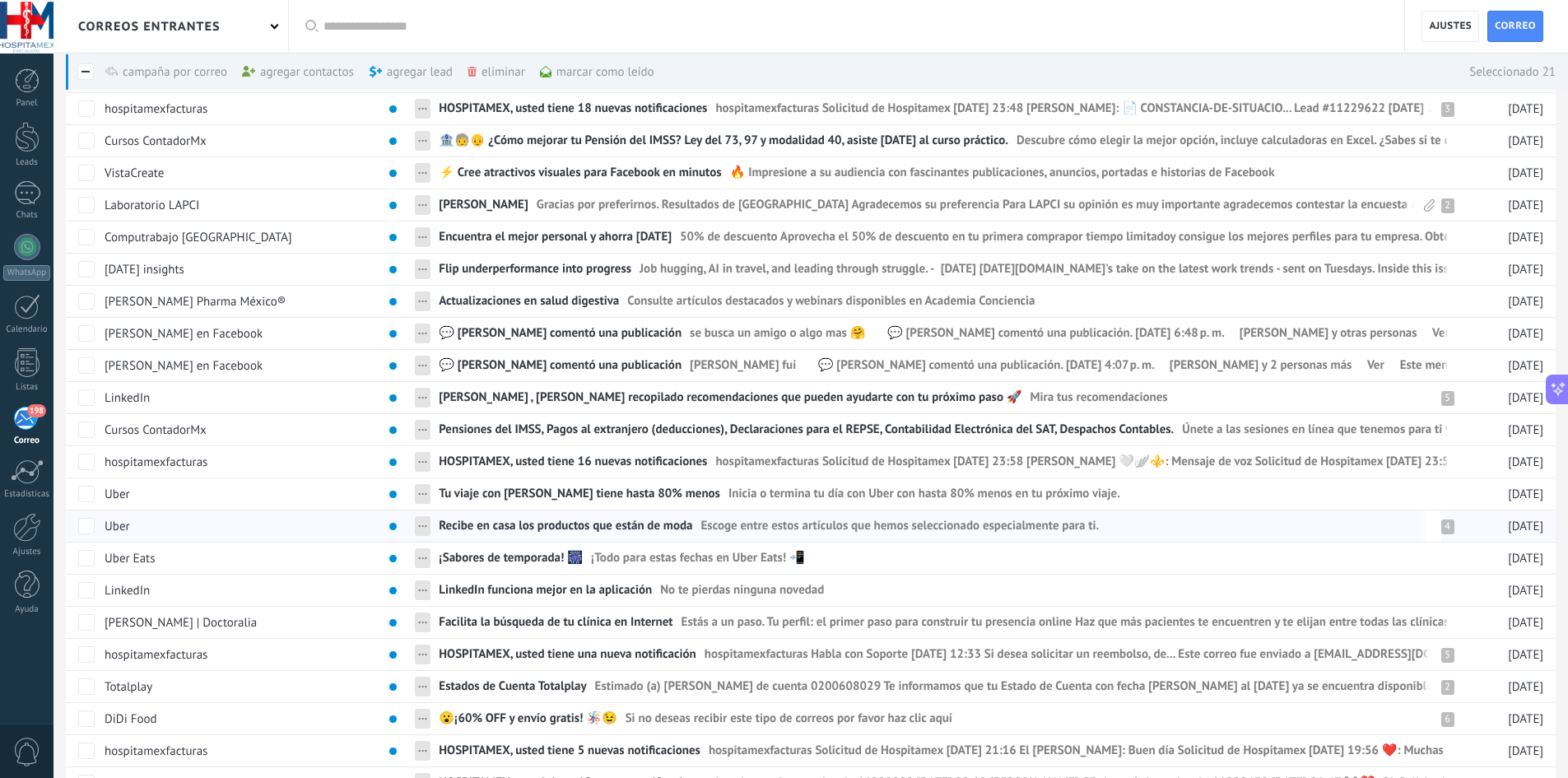
click at [95, 510] on div at bounding box center [81, 525] width 31 height 32
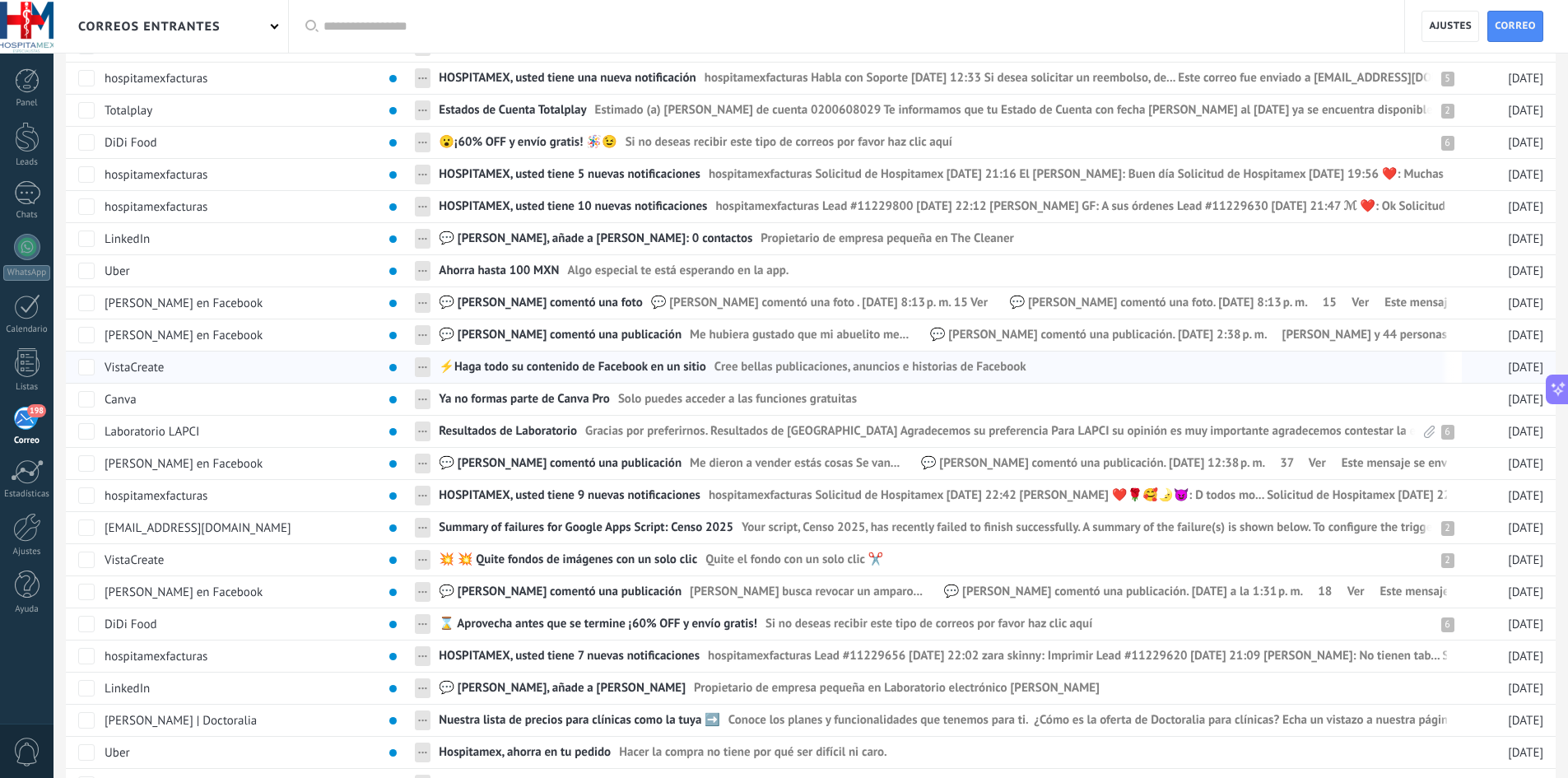
scroll to position [982, 0]
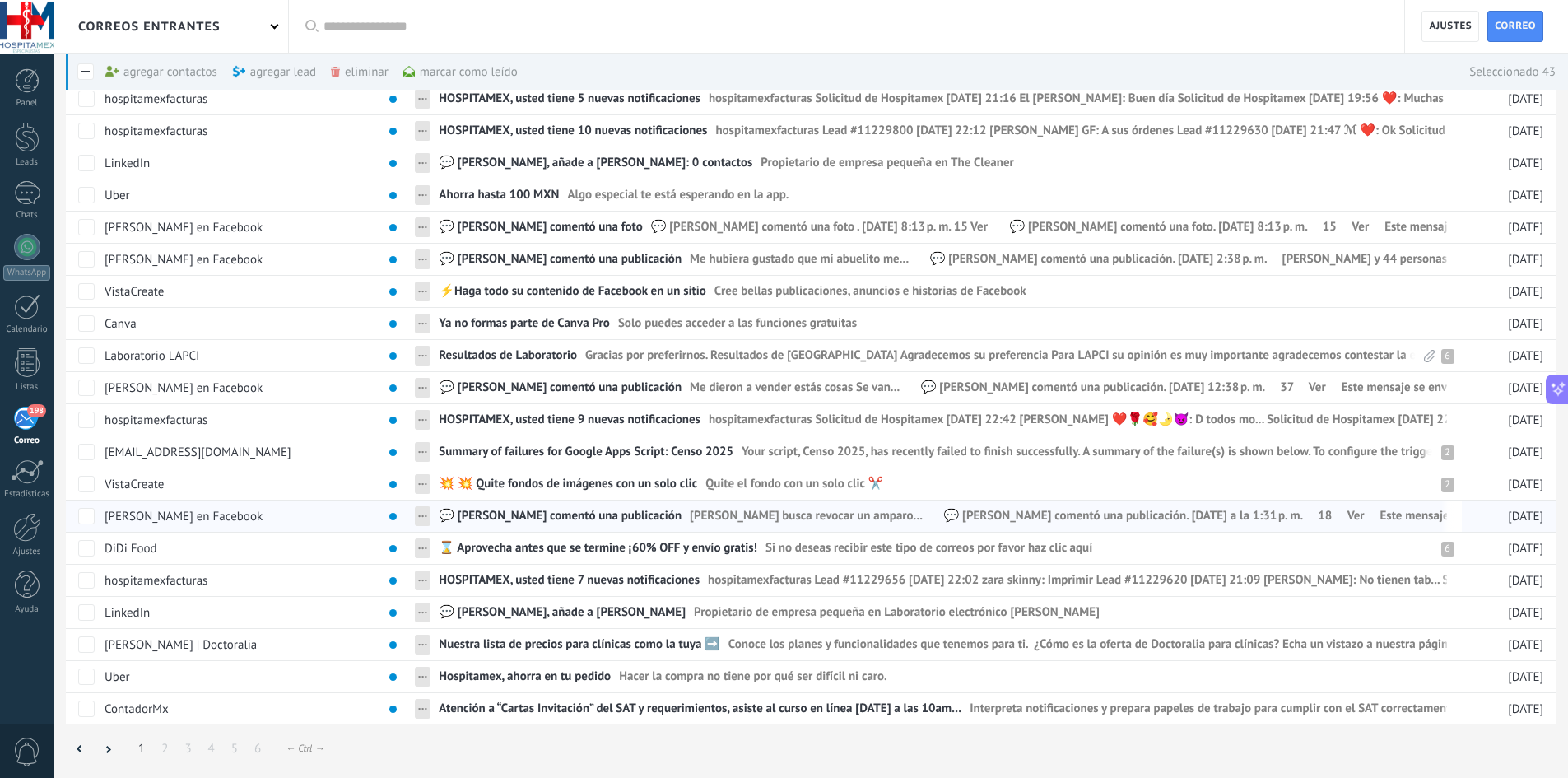
click at [87, 563] on div at bounding box center [81, 547] width 31 height 32
click at [87, 594] on div at bounding box center [81, 579] width 31 height 32
click at [450, 76] on div "marcar como leído màs" at bounding box center [460, 71] width 115 height 36
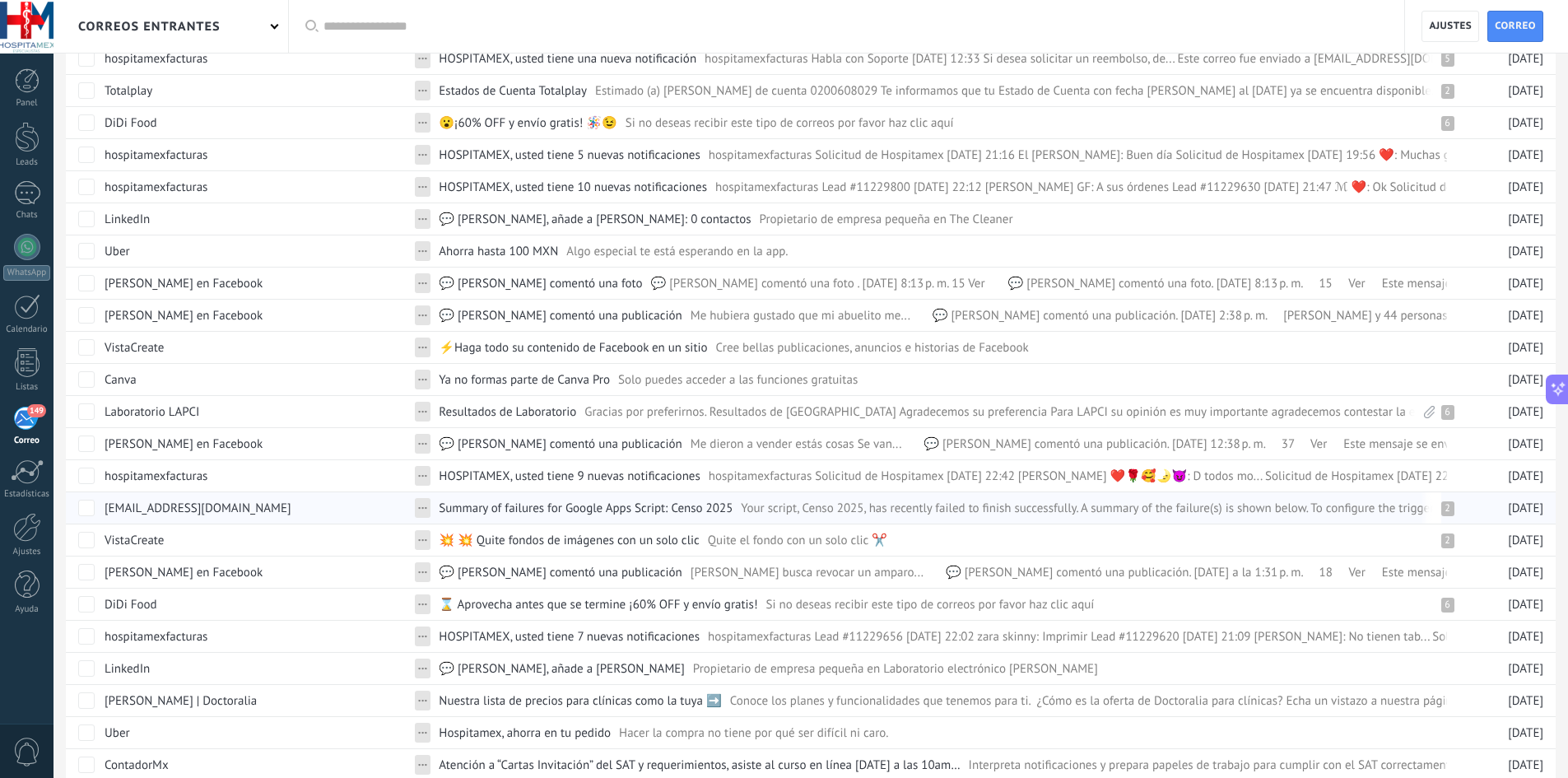
scroll to position [982, 0]
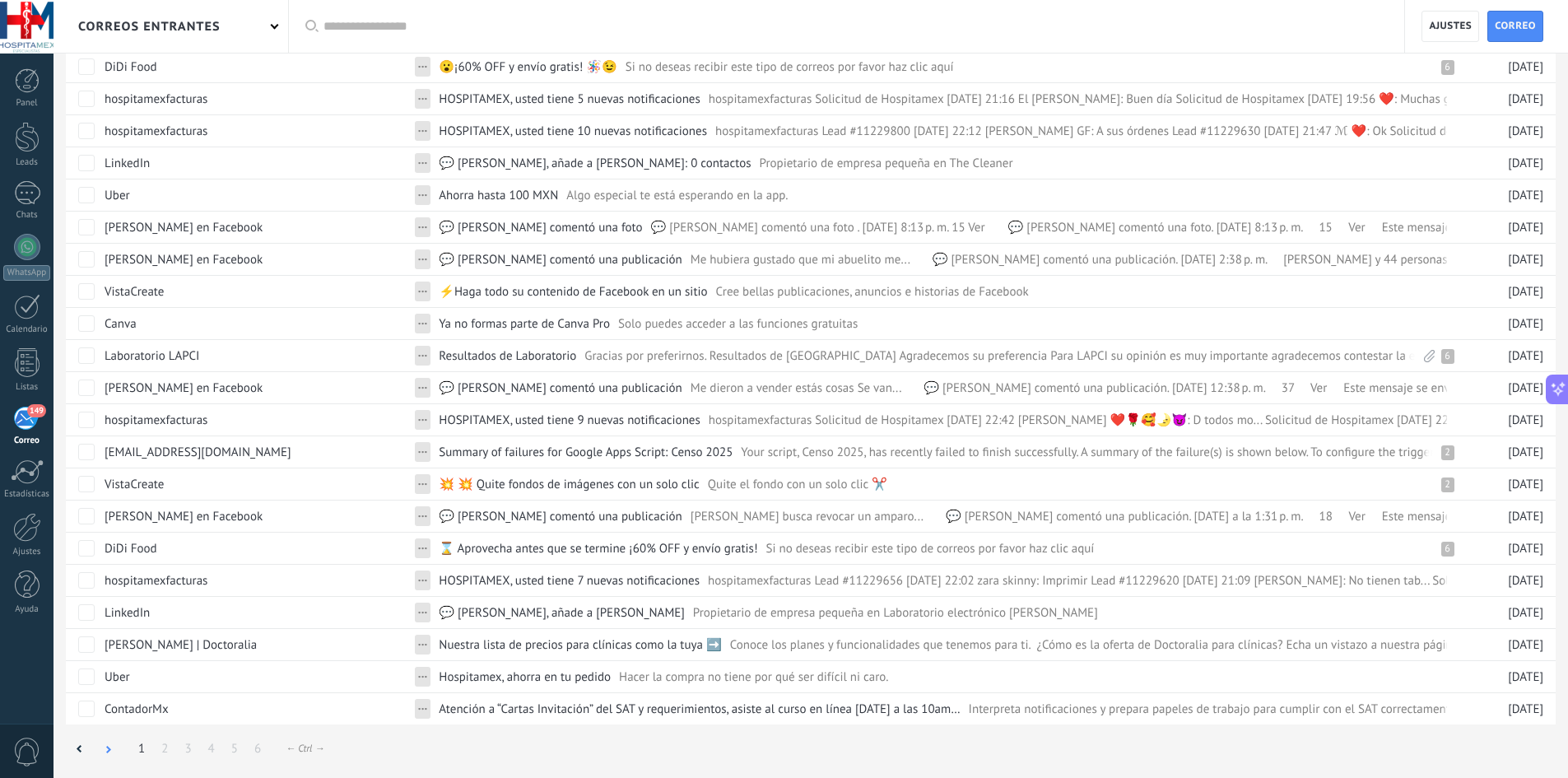
click at [115, 757] on div at bounding box center [108, 749] width 28 height 32
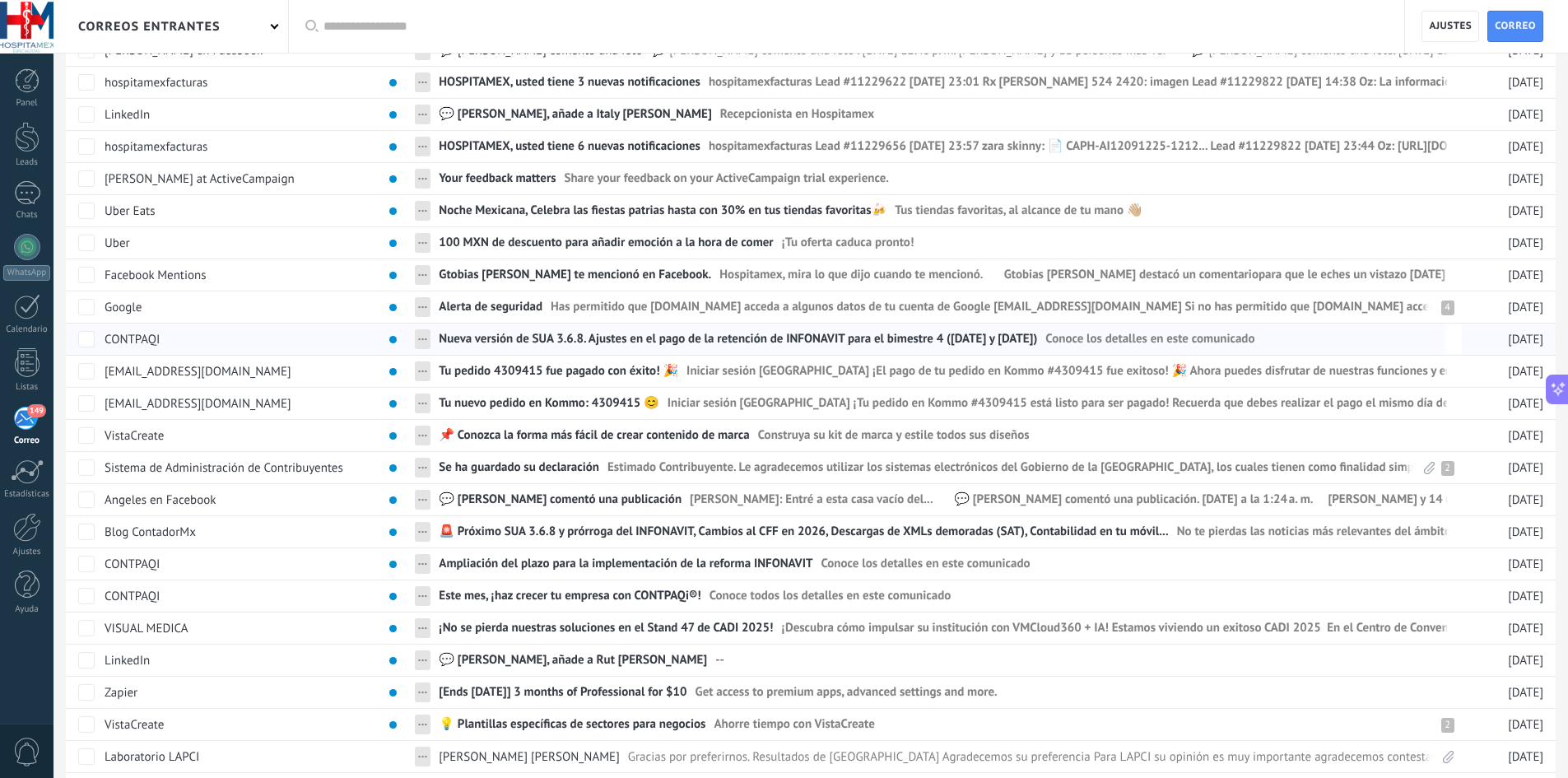
scroll to position [982, 0]
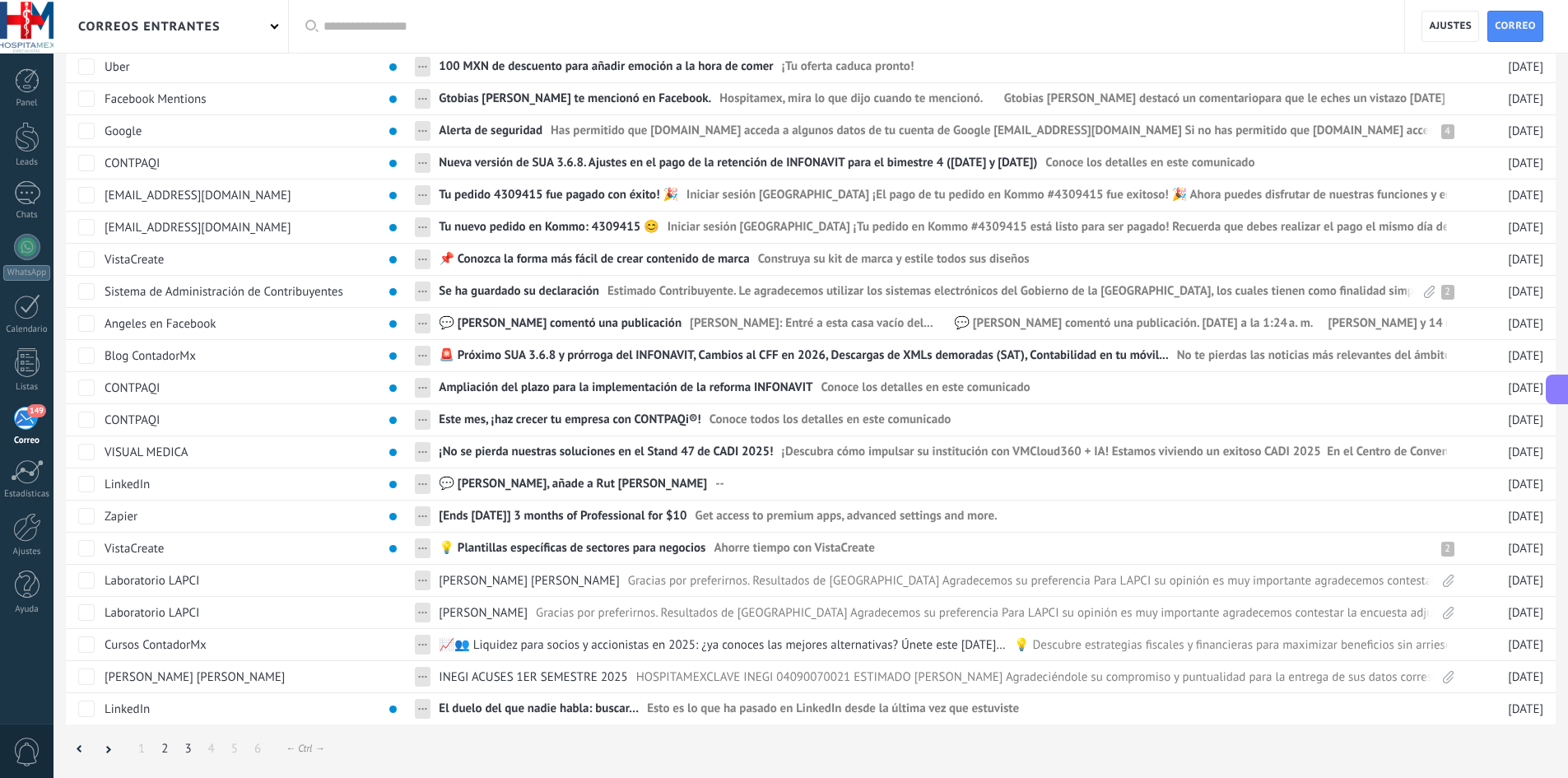
click at [189, 748] on link "3" at bounding box center [187, 748] width 23 height 32
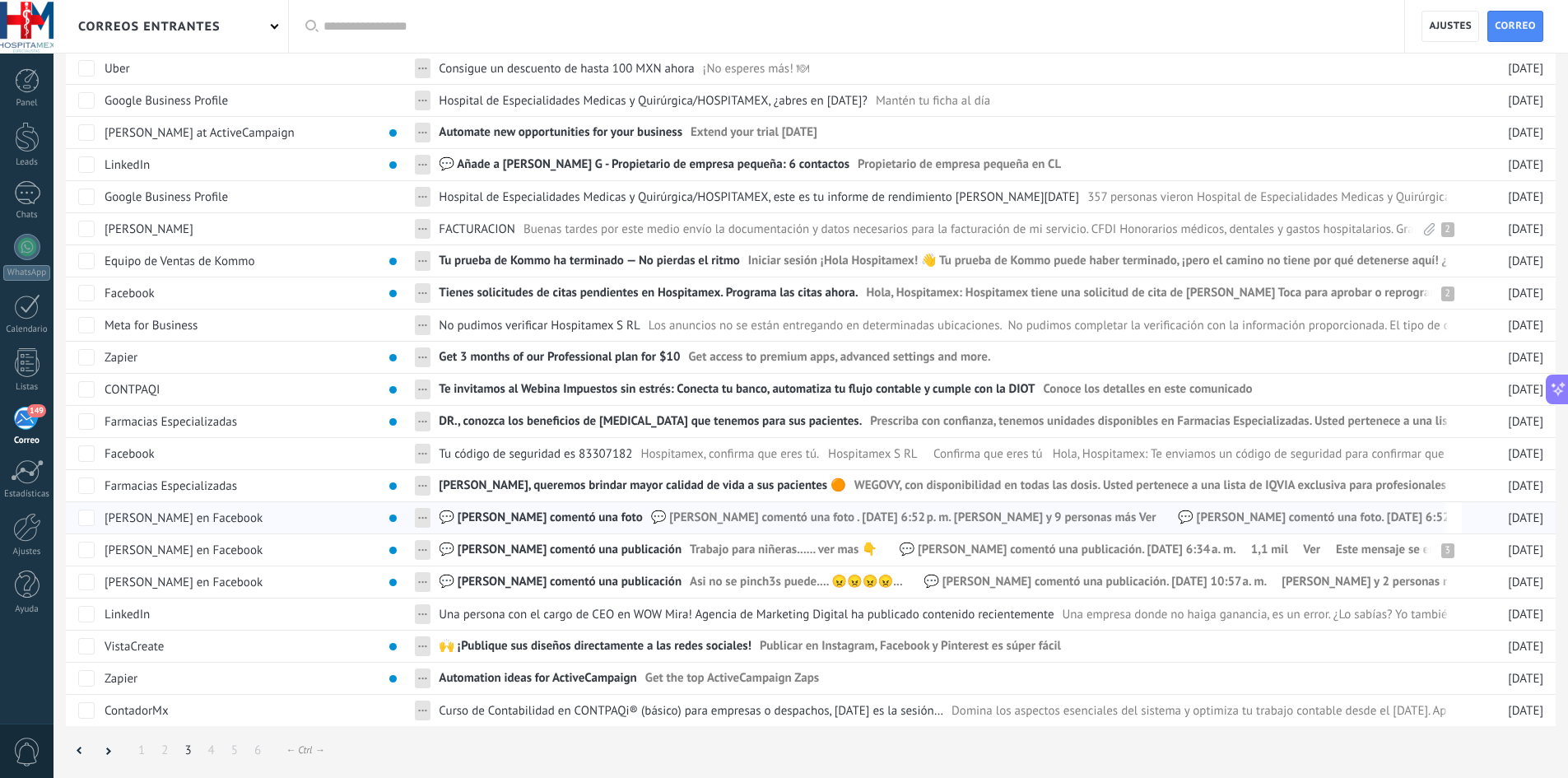
scroll to position [982, 0]
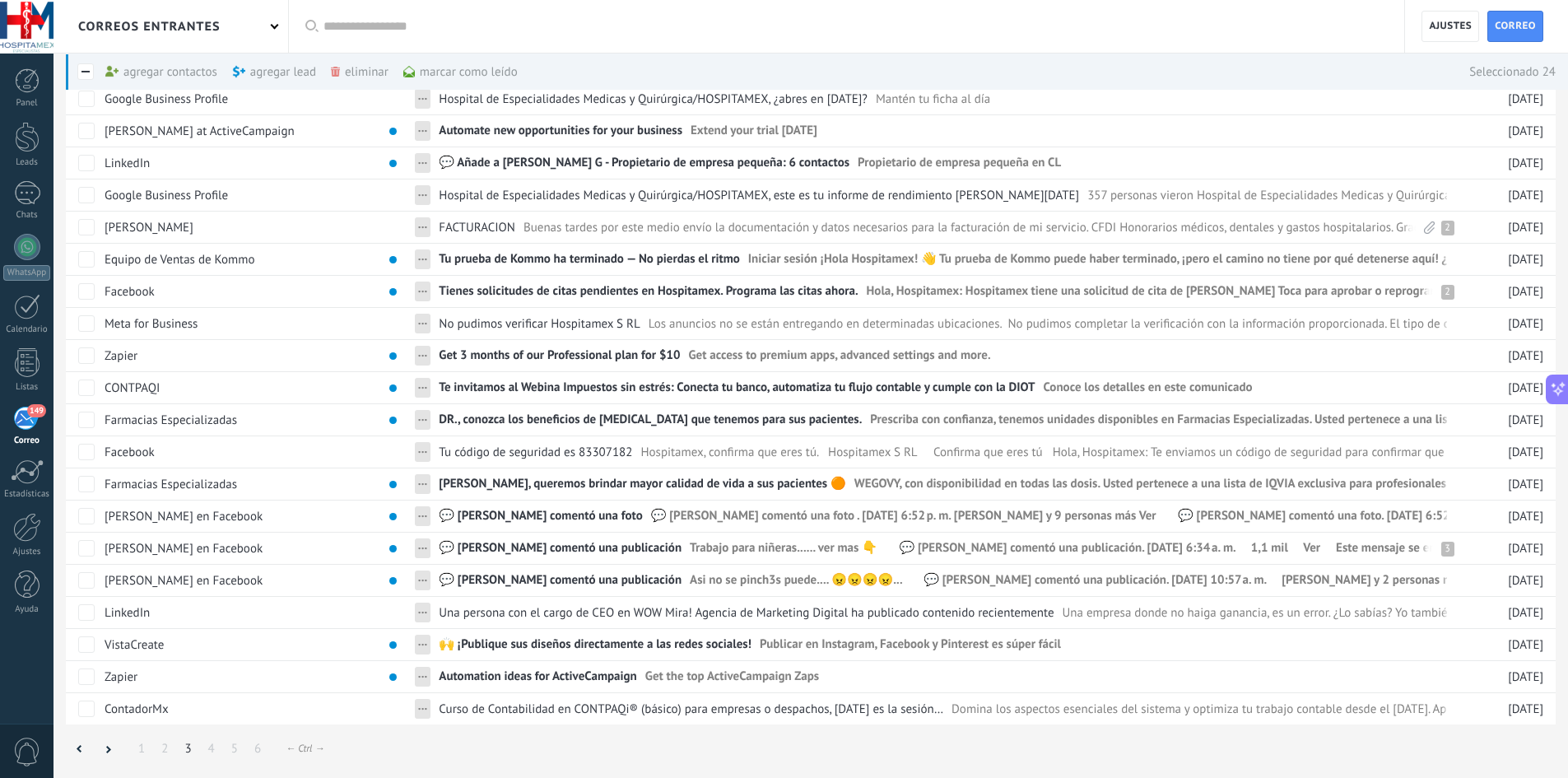
click at [474, 77] on div "marcar como leído màs" at bounding box center [460, 71] width 115 height 36
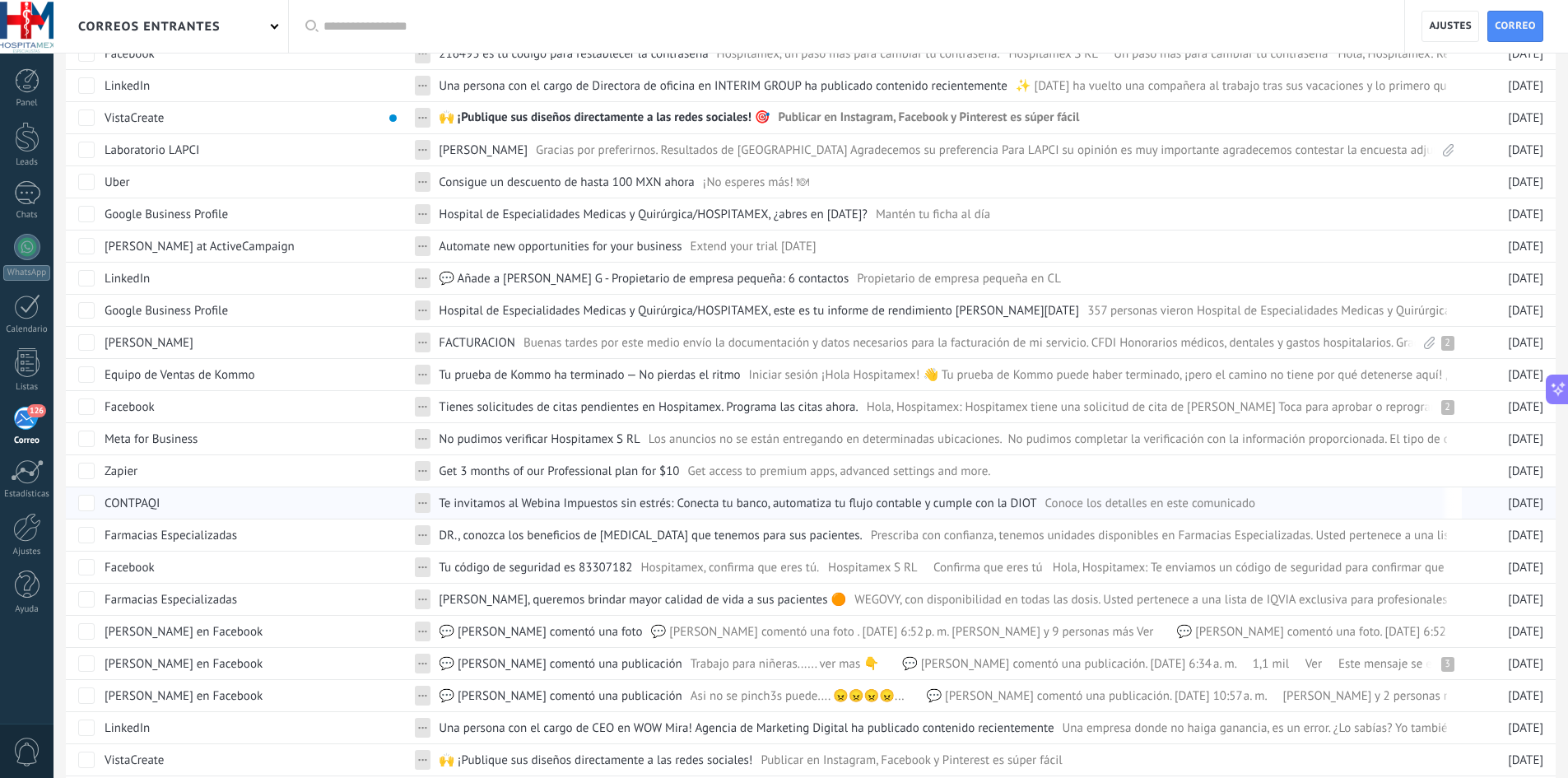
scroll to position [652, 0]
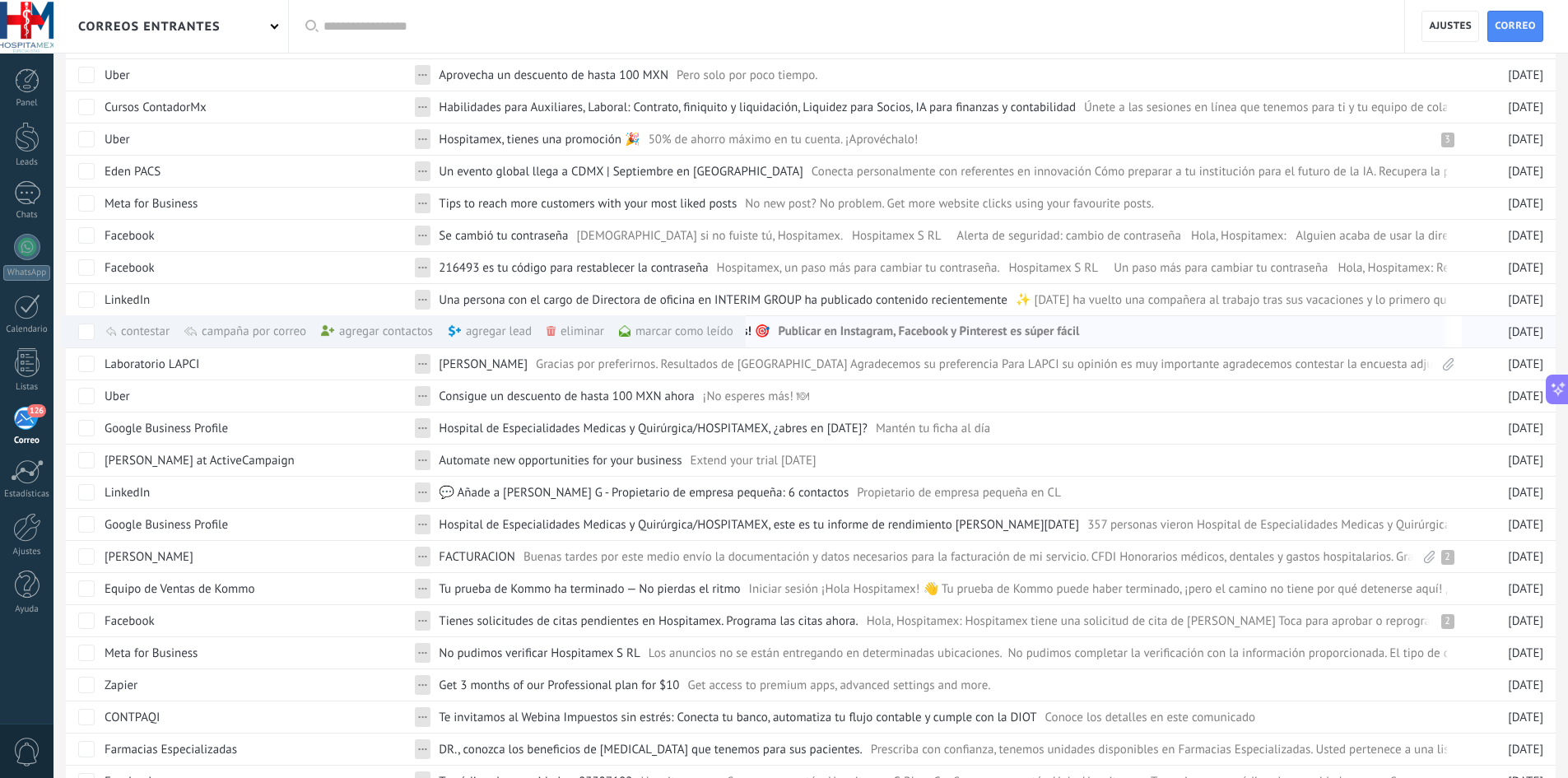
click at [702, 336] on div "marcar como leído màs" at bounding box center [675, 331] width 115 height 32
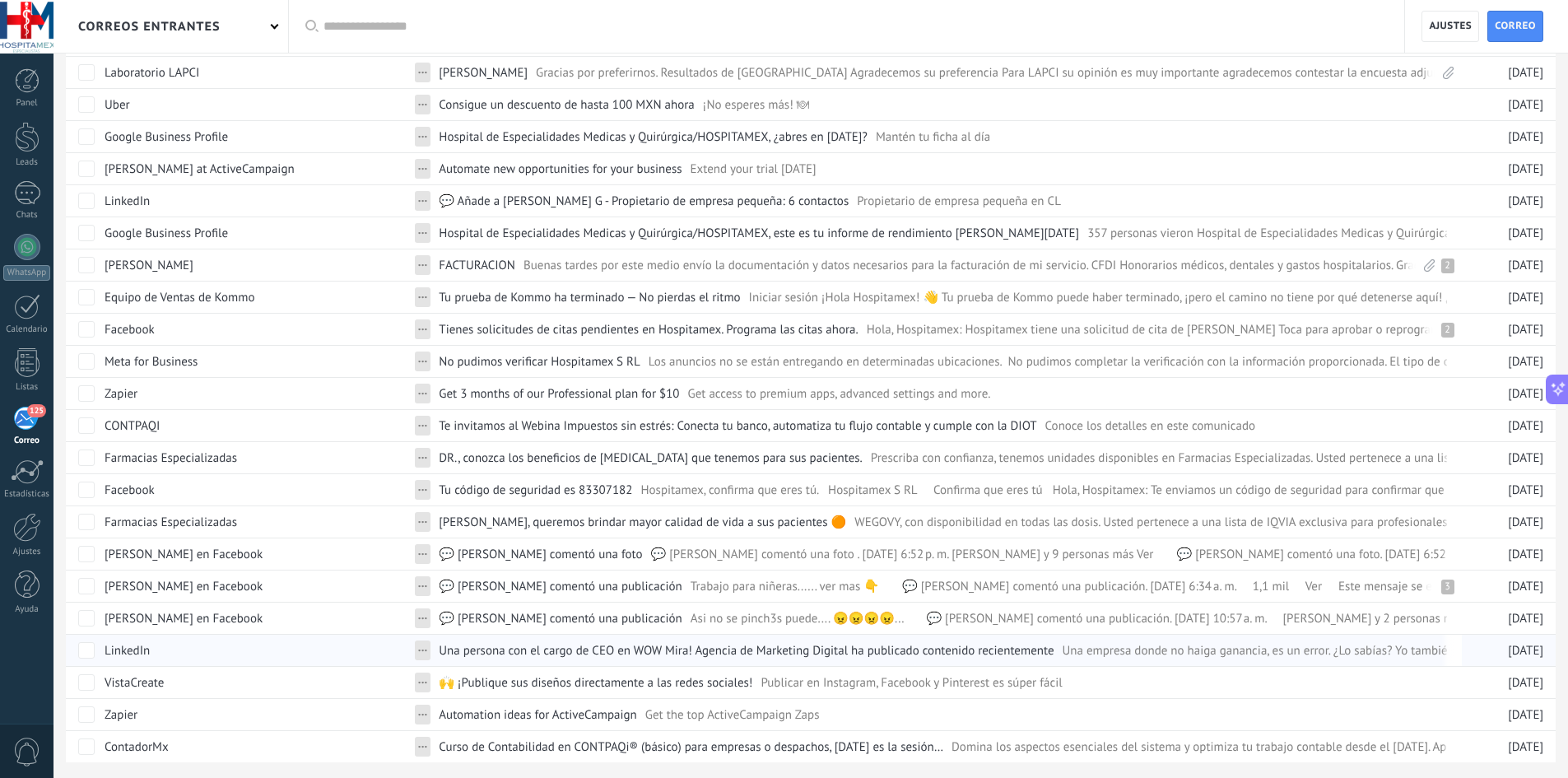
scroll to position [982, 0]
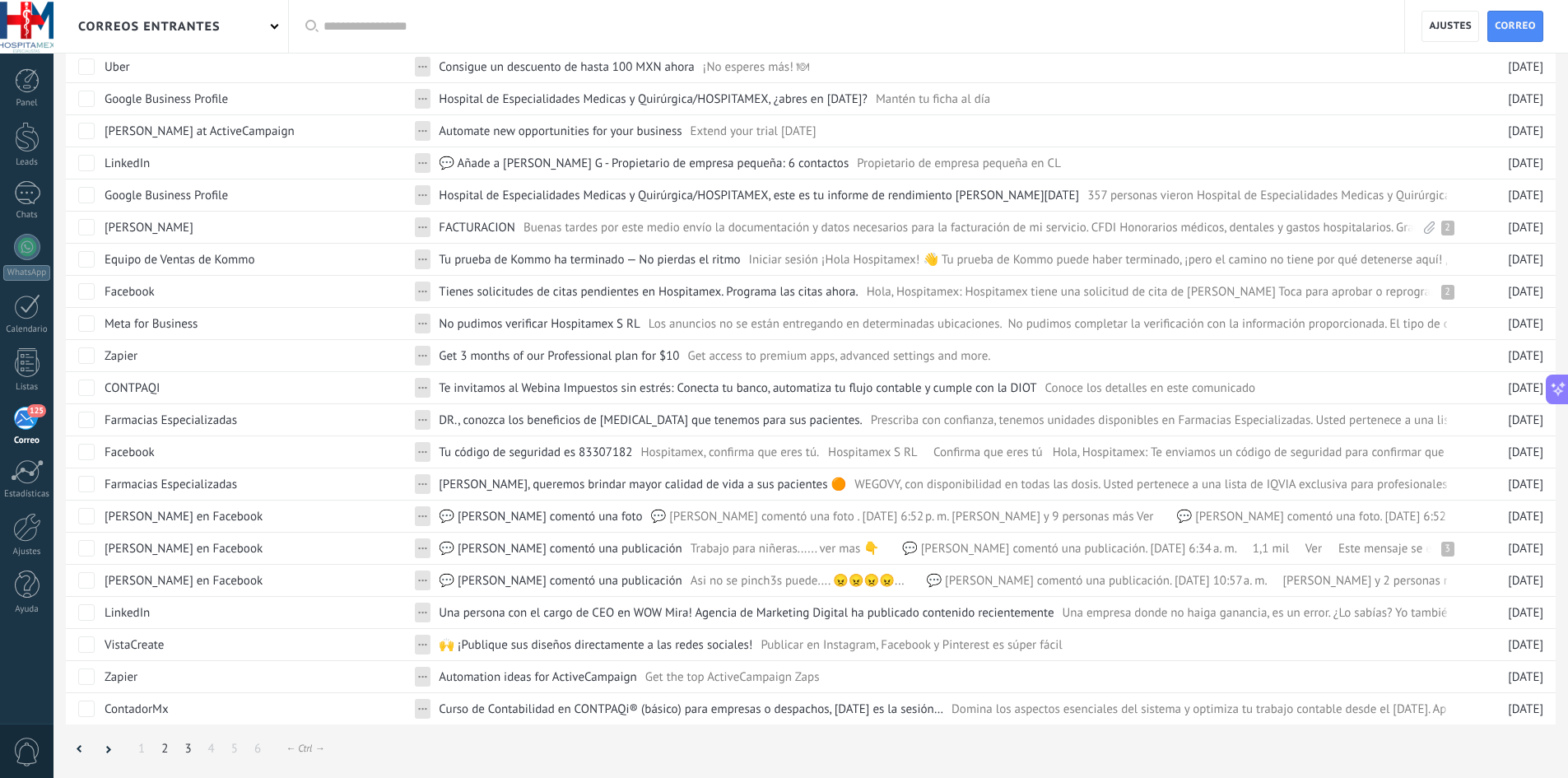
click at [169, 748] on link "2" at bounding box center [164, 748] width 23 height 32
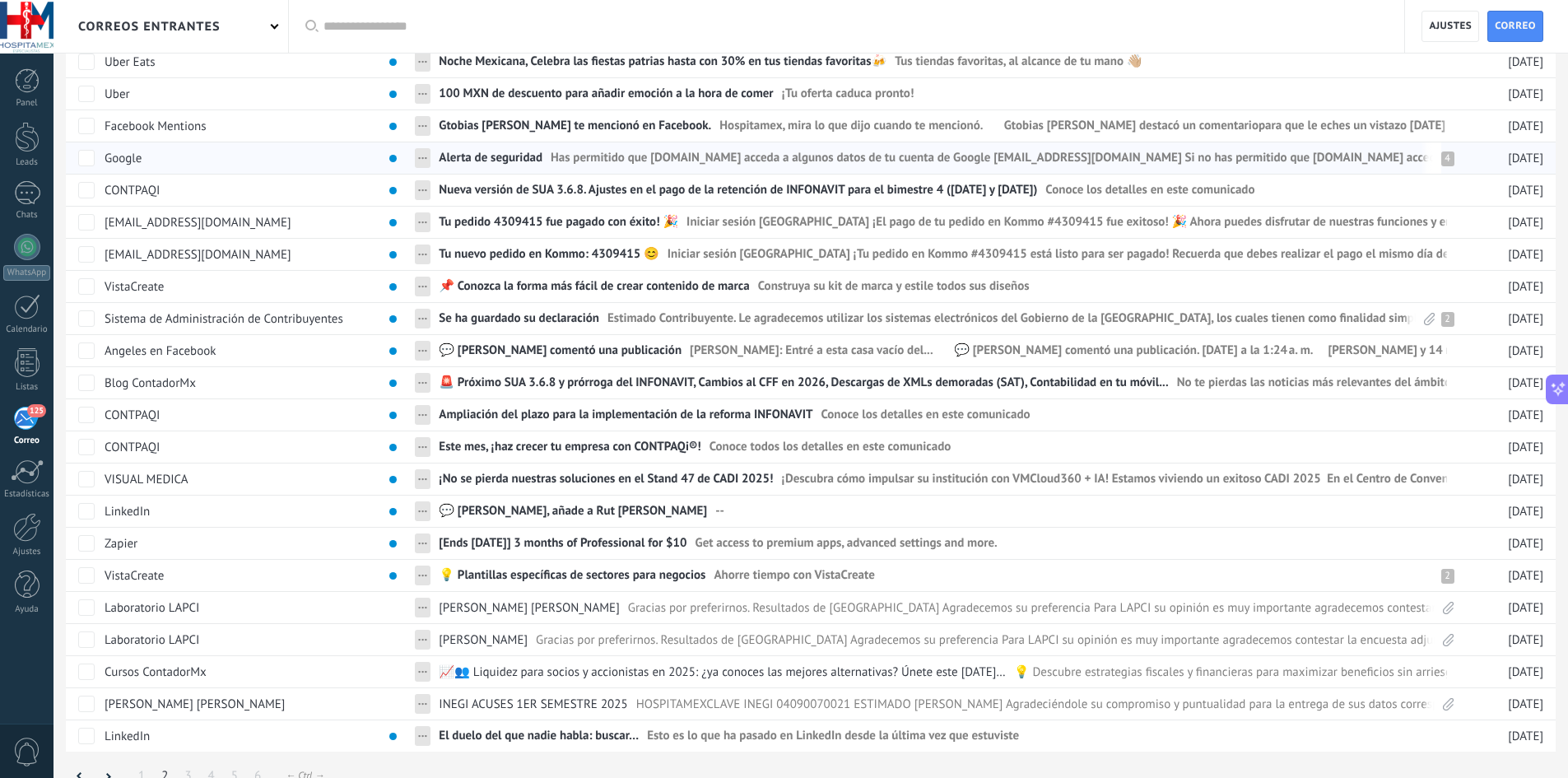
scroll to position [982, 0]
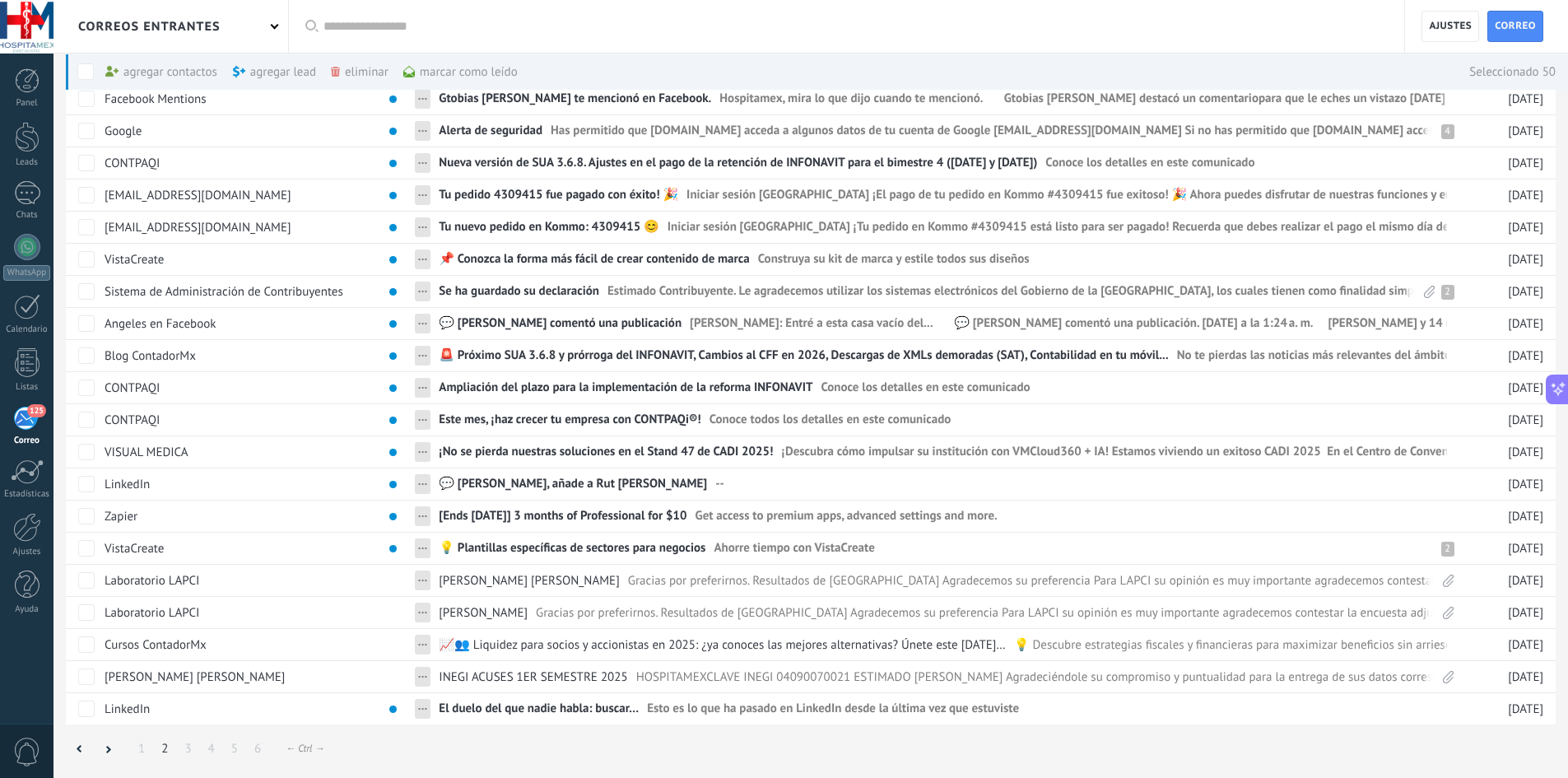
click at [460, 67] on div "marcar como leído màs" at bounding box center [460, 71] width 115 height 36
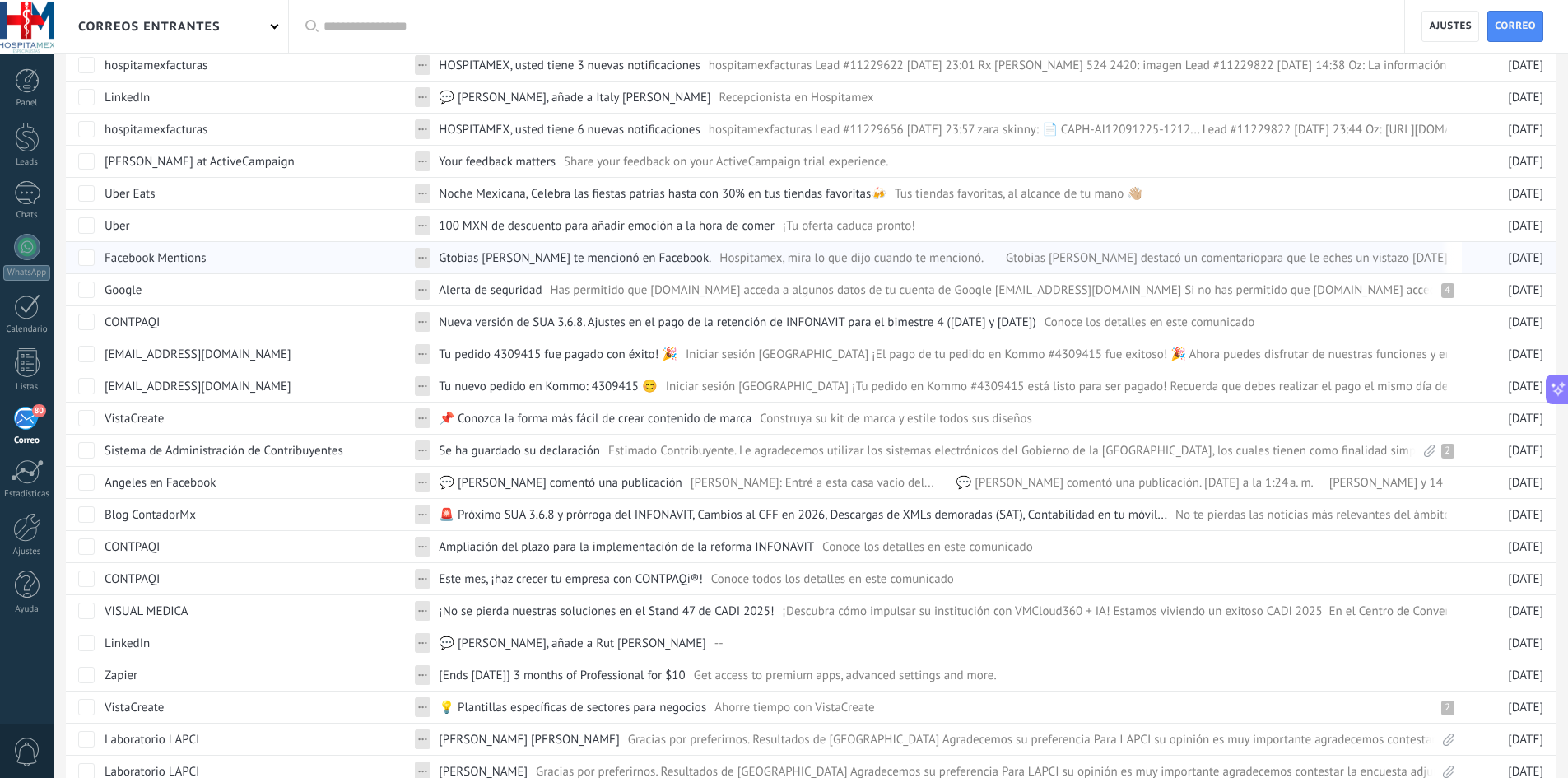
scroll to position [982, 0]
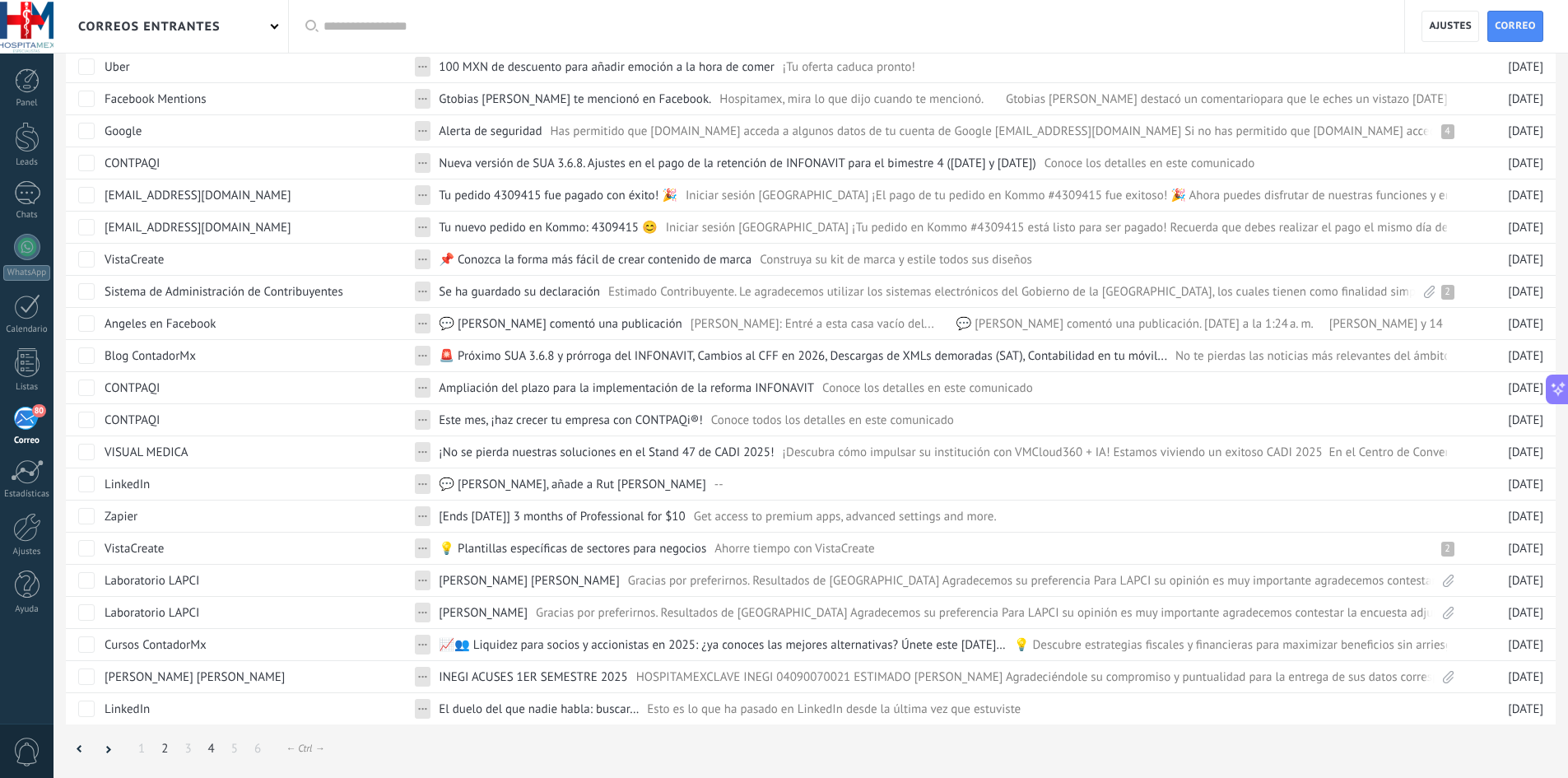
click at [208, 751] on link "4" at bounding box center [211, 748] width 23 height 32
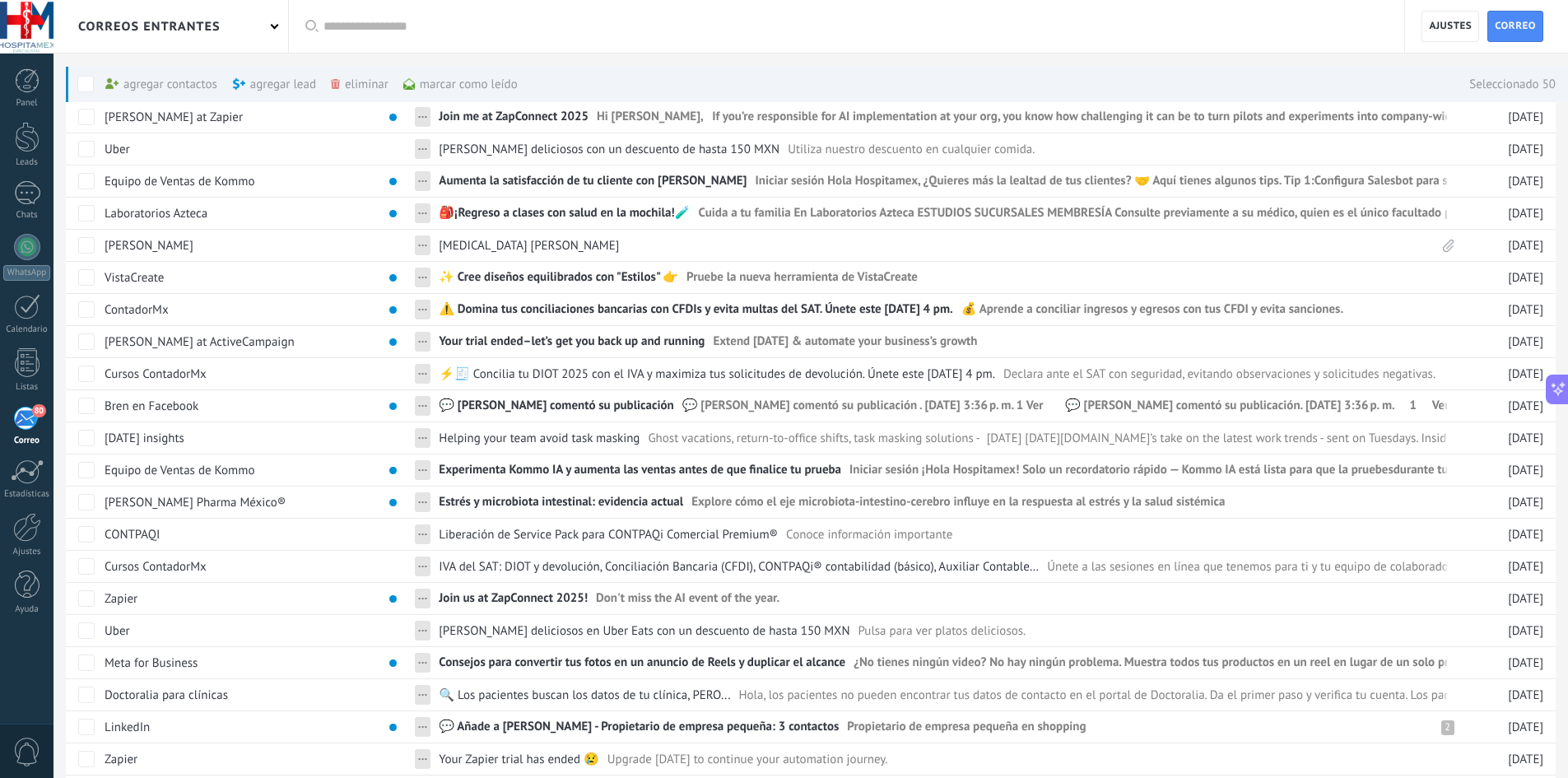
click at [490, 84] on div "marcar como leído màs" at bounding box center [460, 84] width 115 height 36
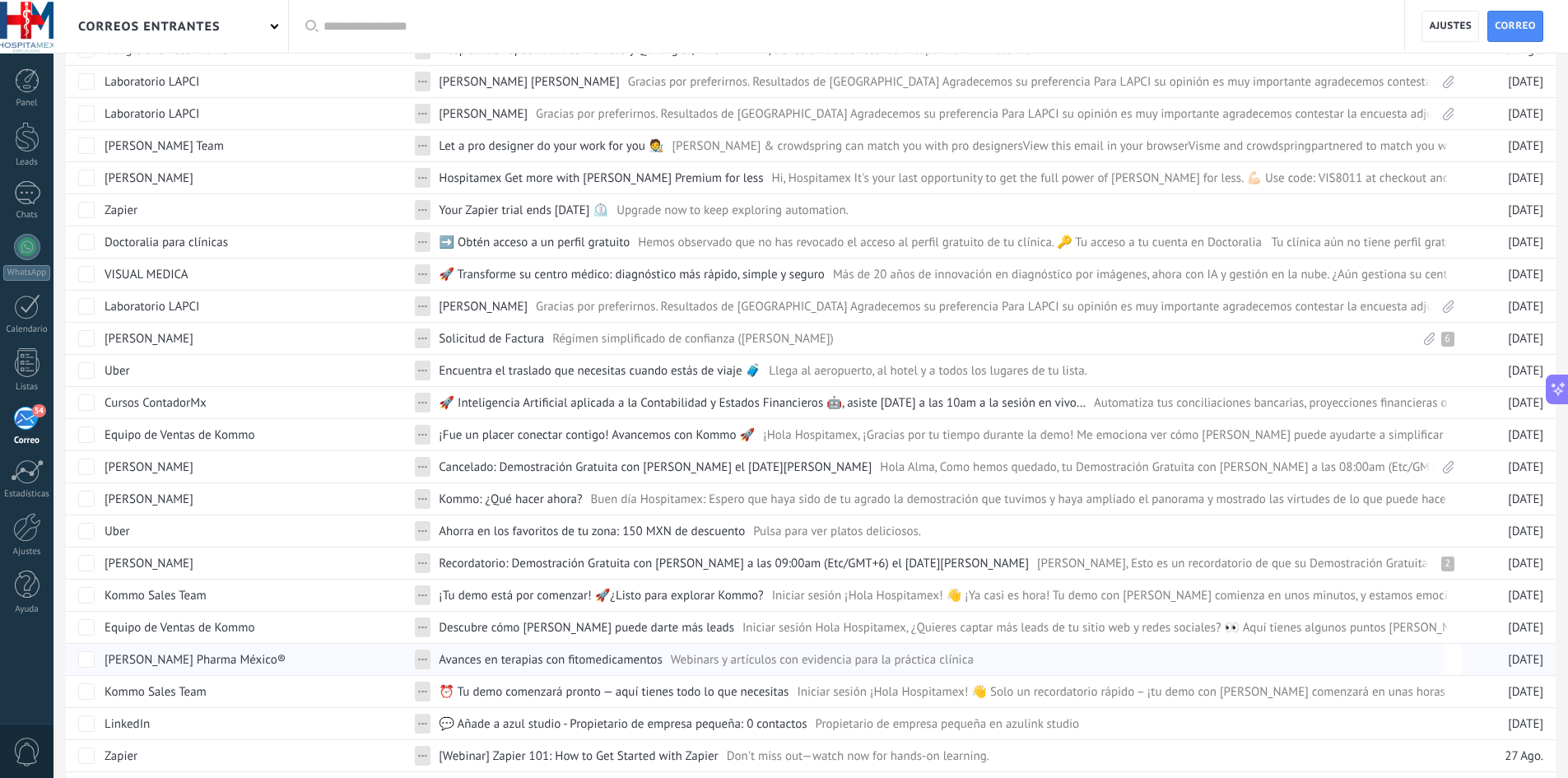
scroll to position [982, 0]
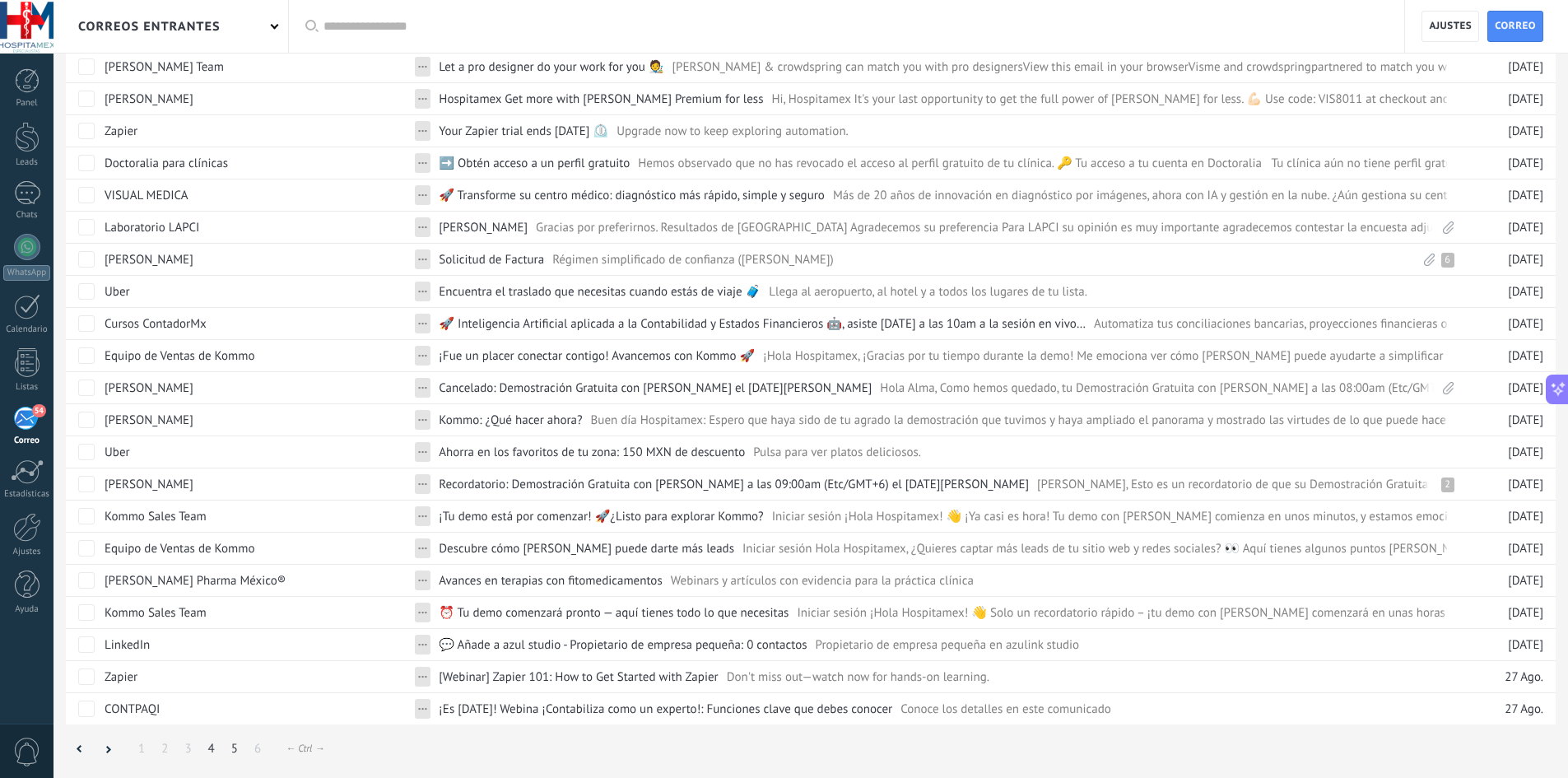
click at [231, 751] on link "5" at bounding box center [234, 748] width 23 height 32
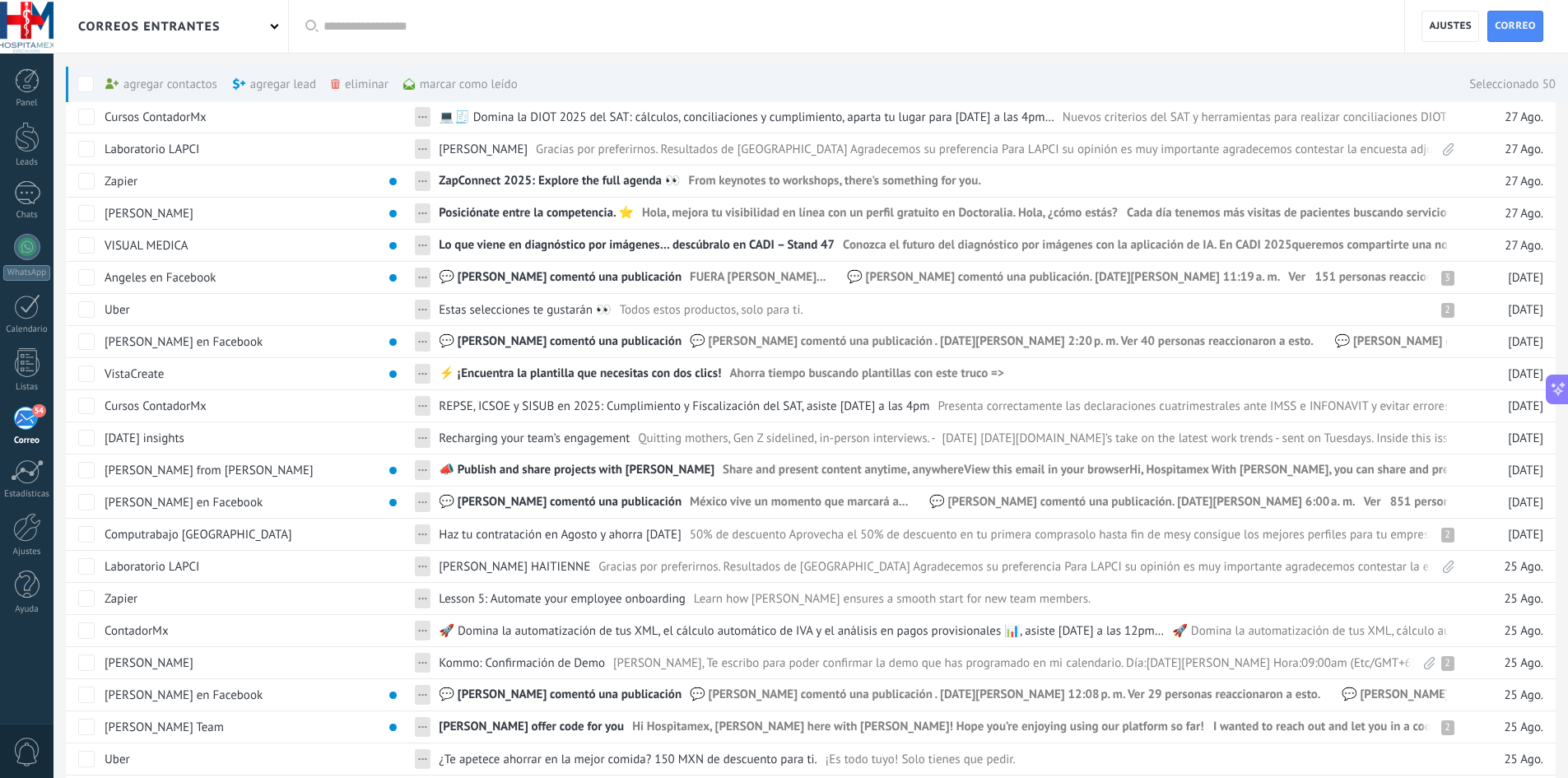
click at [495, 84] on div "marcar como leído màs" at bounding box center [460, 84] width 115 height 36
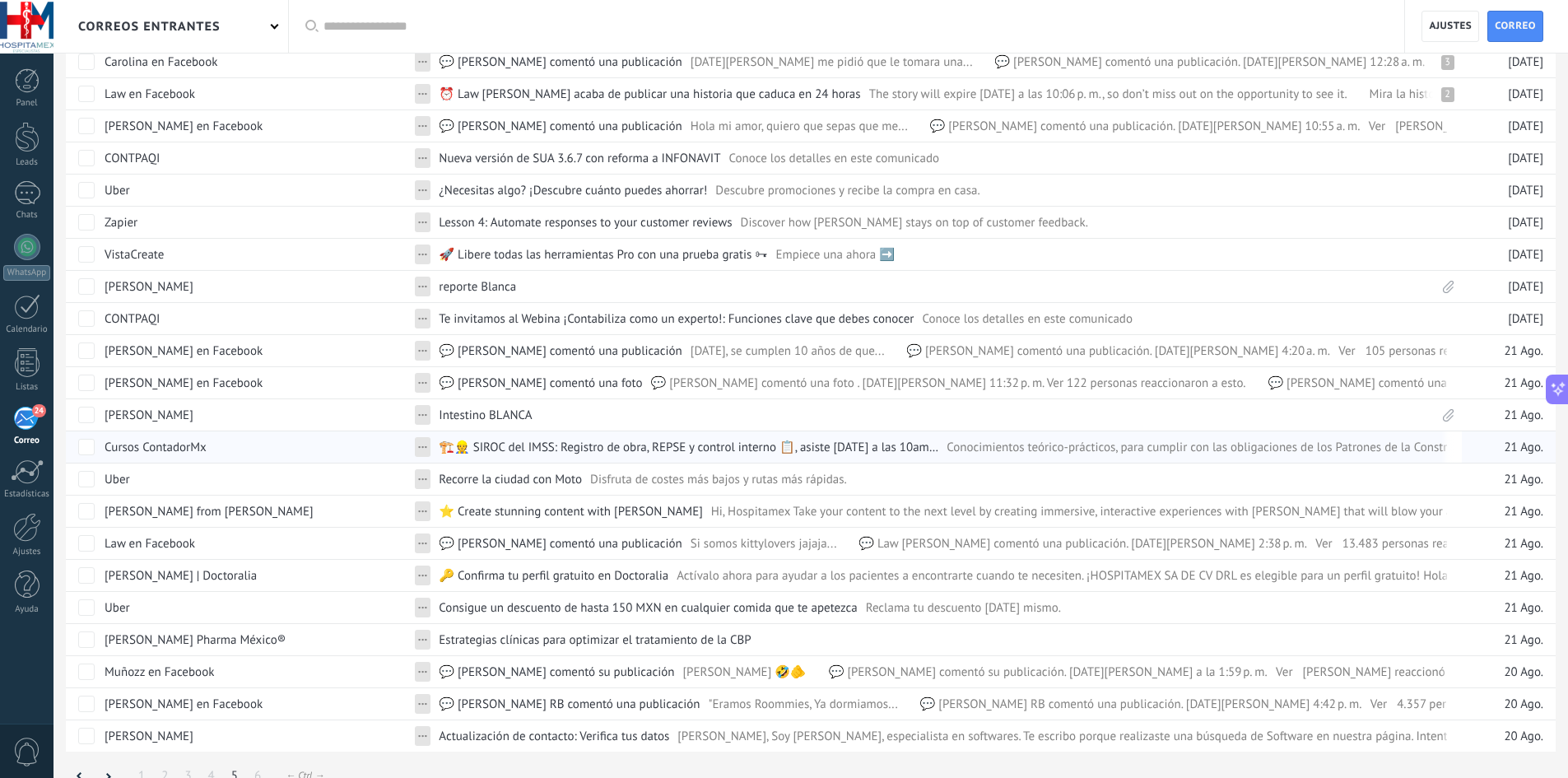
scroll to position [982, 0]
